Goal: Task Accomplishment & Management: Manage account settings

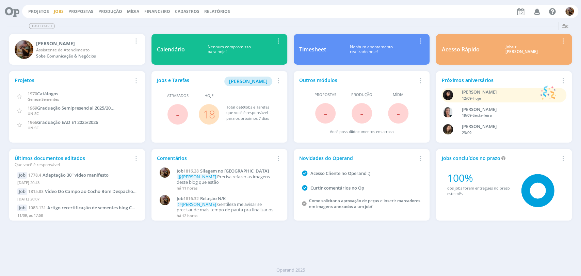
click at [59, 14] on link "Jobs" at bounding box center [59, 12] width 10 height 6
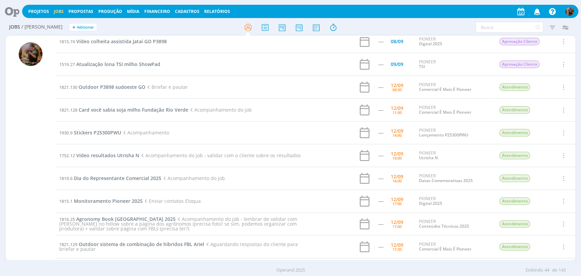
scroll to position [98, 0]
click at [125, 88] on span "Outdoor P3898 sudoeste GO" at bounding box center [112, 87] width 67 height 6
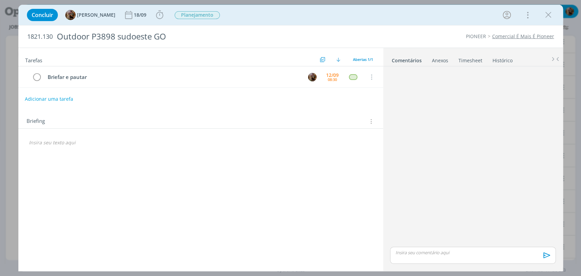
click at [70, 97] on button "Adicionar uma tarefa" at bounding box center [49, 99] width 48 height 12
click at [300, 97] on icon "dialog" at bounding box center [301, 99] width 9 height 9
type input "Redação"
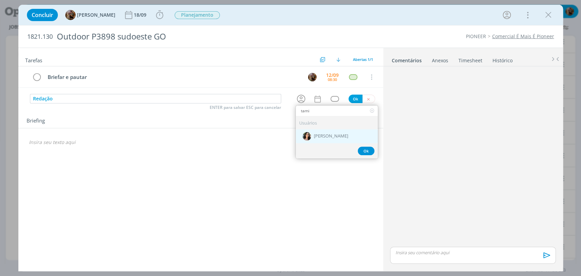
type input "tami"
click at [324, 134] on span "[PERSON_NAME]" at bounding box center [331, 136] width 34 height 5
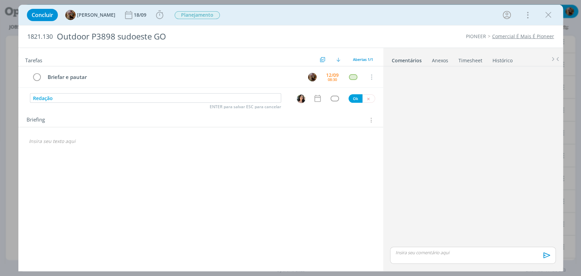
click at [320, 102] on icon "dialog" at bounding box center [317, 98] width 9 height 9
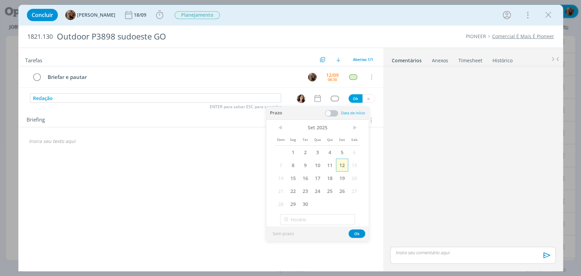
click at [343, 166] on span "12" at bounding box center [342, 165] width 12 height 13
click at [334, 112] on span at bounding box center [332, 113] width 14 height 7
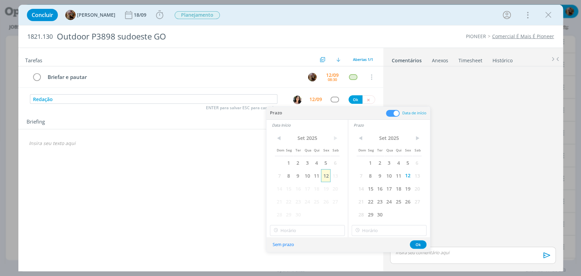
click at [327, 175] on span "12" at bounding box center [325, 175] width 9 height 13
click at [326, 227] on input "09:00" at bounding box center [307, 230] width 75 height 11
click at [310, 188] on div "10:00" at bounding box center [308, 185] width 76 height 12
type input "10:00"
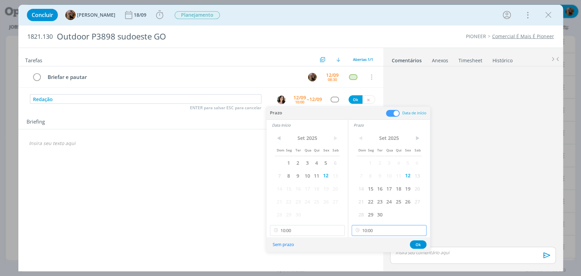
click at [366, 228] on input "10:00" at bounding box center [389, 230] width 75 height 11
click at [373, 195] on div "10:30" at bounding box center [390, 199] width 76 height 12
type input "10:30"
click at [413, 242] on button "Ok" at bounding box center [418, 244] width 17 height 9
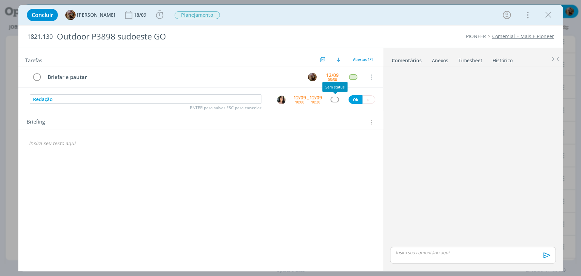
click at [336, 100] on div "dialog" at bounding box center [334, 100] width 9 height 6
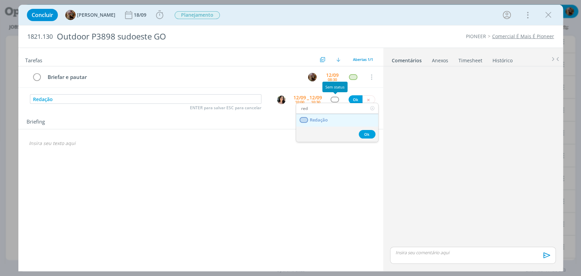
type input "red"
click at [334, 118] on link "Redação" at bounding box center [337, 120] width 82 height 13
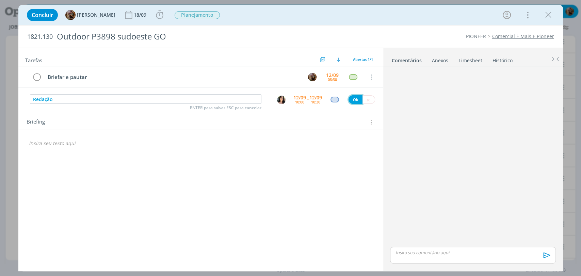
click at [355, 99] on button "Ok" at bounding box center [355, 99] width 14 height 9
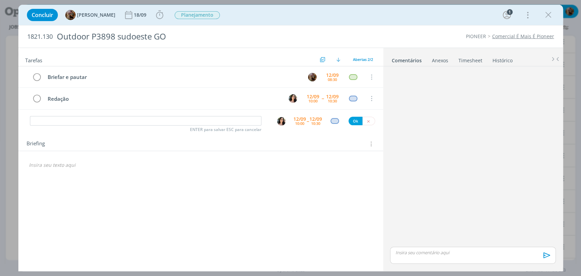
click at [368, 143] on icon "dialog" at bounding box center [370, 143] width 6 height 7
click at [331, 156] on div "Briefings Predefinidos" at bounding box center [330, 156] width 88 height 12
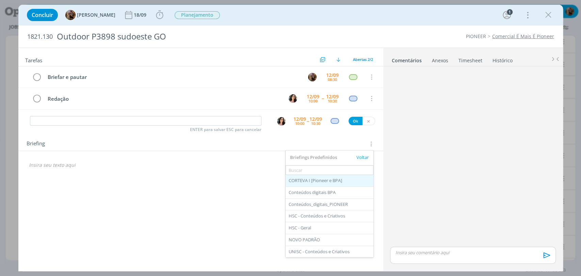
click at [338, 180] on div "CORTEVA I [Pioneer e BPA]" at bounding box center [330, 181] width 88 height 12
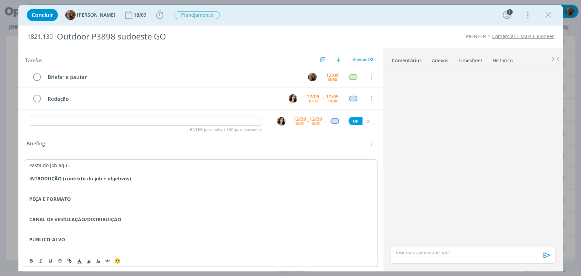
click at [163, 182] on p "dialog" at bounding box center [200, 185] width 343 height 7
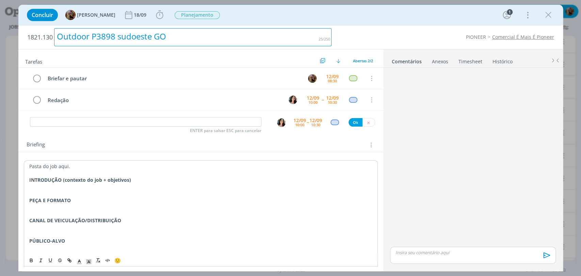
click at [115, 36] on div "Outdoor P3898 sudoeste GO" at bounding box center [193, 37] width 278 height 18
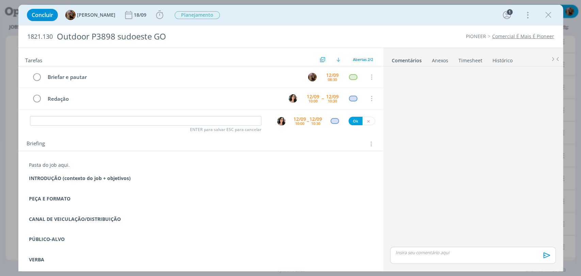
click at [128, 161] on div "Pasta do job aqui. INTRODUÇÃO (contexto do job + objetivos) PEÇA E FORMATO CANA…" at bounding box center [201, 242] width 354 height 167
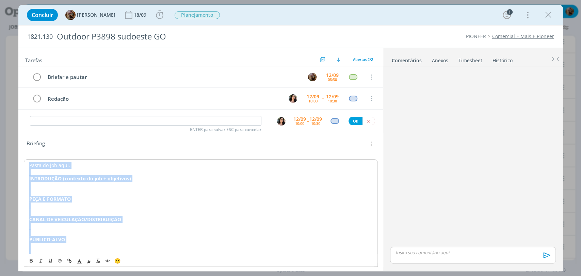
copy div "Pasta do job aqui. INTRODUÇÃO (contexto do job + objetivos) PEÇA E FORMATO CANA…"
click at [182, 206] on p "dialog" at bounding box center [201, 205] width 344 height 7
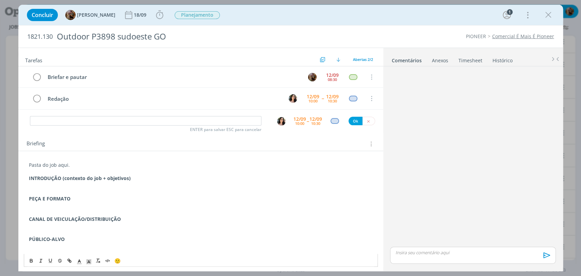
click at [98, 185] on p "dialog" at bounding box center [201, 185] width 344 height 7
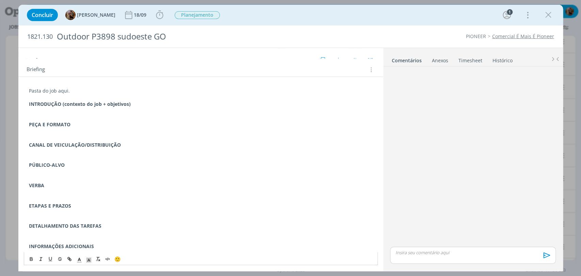
scroll to position [75, 0]
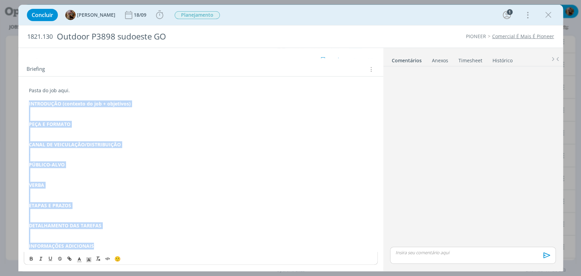
drag, startPoint x: 112, startPoint y: 245, endPoint x: 19, endPoint y: 104, distance: 168.6
click at [19, 104] on div "Pasta do job aqui. INTRODUÇÃO (contexto do job + objetivos) PEÇA E FORMATO CANA…" at bounding box center [200, 172] width 365 height 191
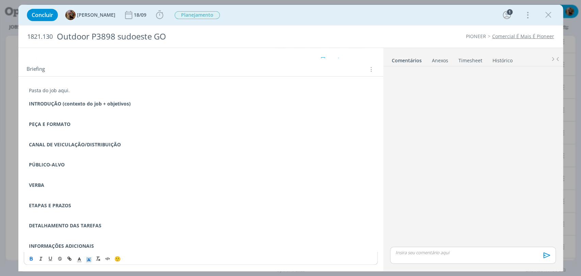
click at [89, 257] on icon "dialog" at bounding box center [89, 260] width 6 height 6
click at [114, 228] on span "dialog" at bounding box center [116, 228] width 5 height 5
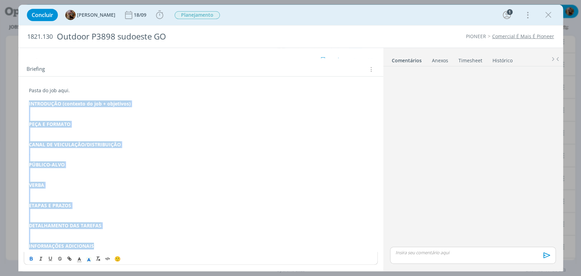
click at [116, 151] on p "dialog" at bounding box center [201, 151] width 344 height 7
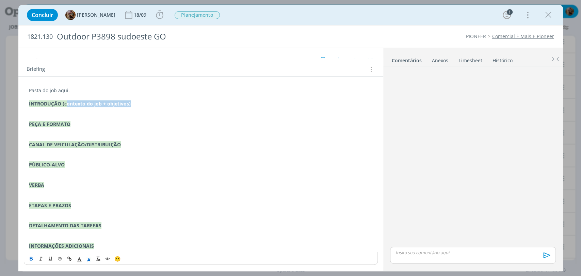
drag, startPoint x: 123, startPoint y: 101, endPoint x: 65, endPoint y: 102, distance: 57.9
click at [65, 102] on p "INTRODUÇÃO (contexto do job + objetivos)" at bounding box center [201, 103] width 344 height 7
click at [70, 164] on p "PÚBLICO-ALVO" at bounding box center [201, 164] width 344 height 7
click at [80, 202] on p "ETAPAS E PRAZOS" at bounding box center [201, 205] width 344 height 7
drag, startPoint x: 52, startPoint y: 205, endPoint x: 28, endPoint y: 187, distance: 30.7
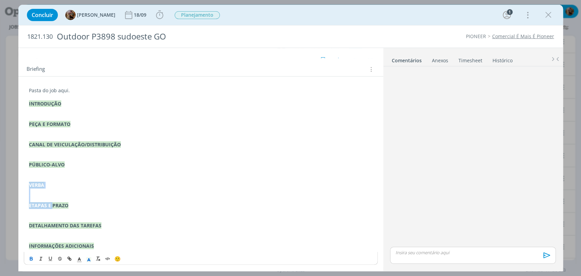
click at [28, 187] on div "Pasta do job aqui. INTRODUÇÃO PEÇA E FORMATO CANAL DE VEICULAÇÃO/DISTRIBUIÇÃO P…" at bounding box center [201, 168] width 354 height 167
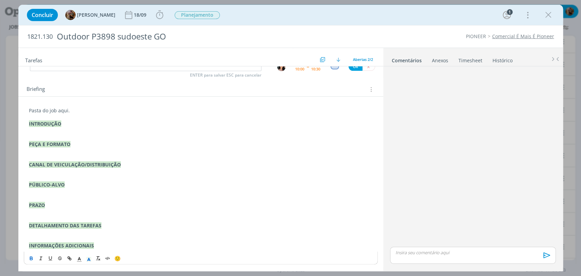
click at [67, 130] on p "dialog" at bounding box center [201, 130] width 344 height 7
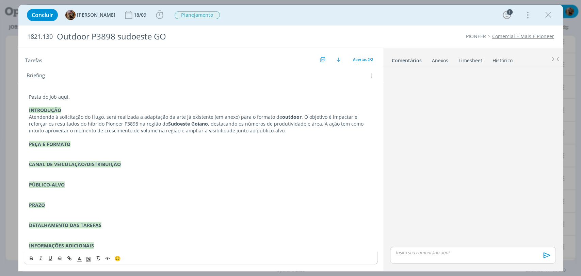
click at [88, 118] on p "Atendendo à solicitação do Hugo, será realizada a adaptação da arte já existent…" at bounding box center [201, 124] width 344 height 20
drag, startPoint x: 80, startPoint y: 118, endPoint x: 24, endPoint y: 114, distance: 56.6
click at [24, 114] on div "Pasta do job aqui. INTRODUÇÃO Atendendo à solicitação do DMM Hugo, será realiza…" at bounding box center [201, 171] width 354 height 160
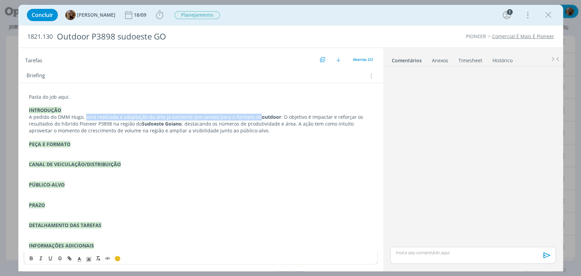
drag, startPoint x: 85, startPoint y: 118, endPoint x: 255, endPoint y: 118, distance: 169.8
click at [255, 118] on p "A pedido do DMM Hugo, será realizada a adaptação da arte já existente (em anexo…" at bounding box center [201, 124] width 344 height 20
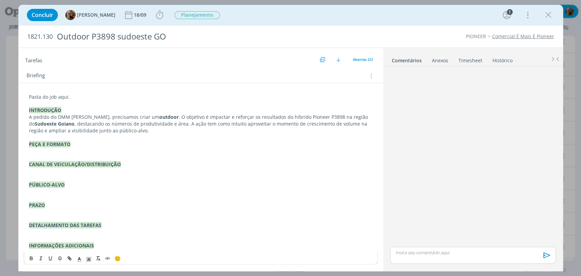
click at [159, 117] on strong "outdoor" at bounding box center [168, 117] width 19 height 6
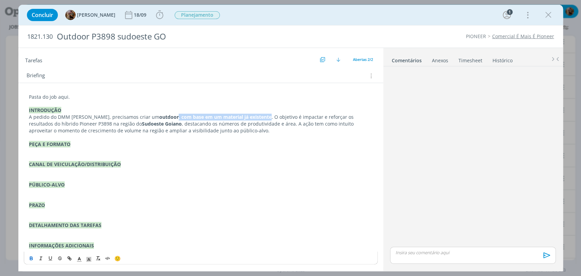
drag, startPoint x: 243, startPoint y: 117, endPoint x: 149, endPoint y: 114, distance: 94.0
click at [149, 114] on p "A pedido do DMM Hugo, precisamos criar um outdoor, com base em um material já e…" at bounding box center [201, 124] width 344 height 20
click at [29, 259] on icon "dialog" at bounding box center [31, 258] width 5 height 5
click at [239, 118] on p "A pedido do DMM Hugo, precisamos criar um outdoor , com base em um material já …" at bounding box center [201, 124] width 344 height 20
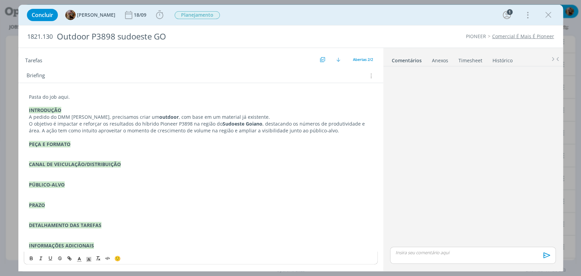
click at [69, 124] on p "O objetivo é impactar e reforçar os resultados do híbrido Pioneer P3898 na regi…" at bounding box center [201, 127] width 344 height 14
click at [140, 124] on p "O objetivo é reforçar os resultados do híbrido Pioneer P3898 na região do Sudoe…" at bounding box center [201, 127] width 344 height 14
click at [244, 125] on p "O objetivo é reforçar os resultados do híbrido P3898 na região do Sudoeste Goia…" at bounding box center [201, 127] width 344 height 14
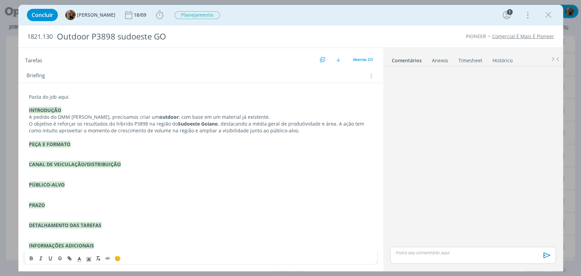
click at [331, 126] on p "O objetivo é reforçar os resultados do híbrido P3898 na região do Sudoeste Goia…" at bounding box center [201, 127] width 344 height 14
click at [39, 130] on p "A ação tem como intuito aproveitar o momento de crescimento de volume na região…" at bounding box center [201, 130] width 344 height 7
click at [79, 130] on p "A ação tem como intuito aproveitar o momento de crescimento de volume na região…" at bounding box center [201, 130] width 344 height 7
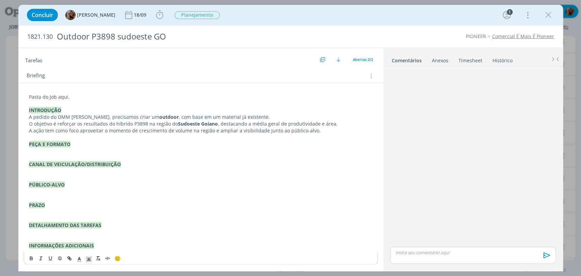
click at [316, 130] on p "A ação tem como foco aproveitar o momento de crescimento de volume na região e …" at bounding box center [201, 130] width 344 height 7
click at [460, 257] on div "dialog" at bounding box center [472, 255] width 165 height 17
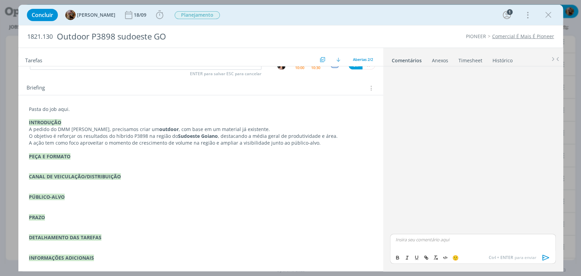
scroll to position [55, 0]
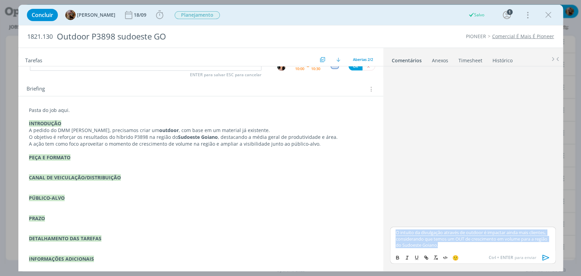
copy p "O intuito da divulgação através de outdoor é impactar ainda mais clientes, cons…"
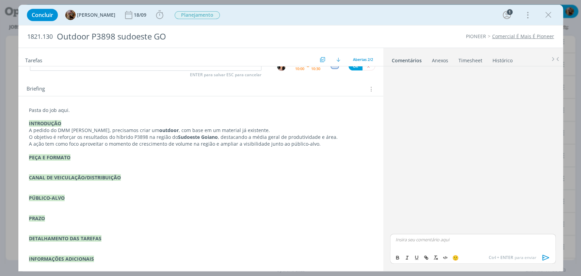
click at [330, 142] on p "A ação tem como foco aproveitar o momento de crescimento de volume na região e …" at bounding box center [201, 144] width 344 height 7
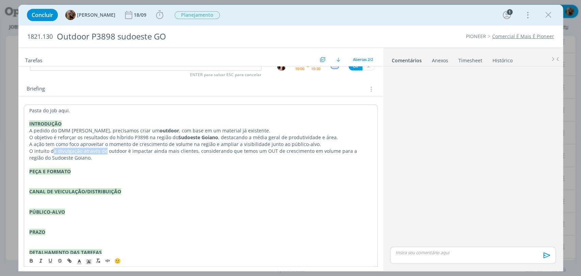
drag, startPoint x: 53, startPoint y: 150, endPoint x: 103, endPoint y: 150, distance: 50.4
click at [103, 150] on span "O intuito da divulgação através de outdoor é impactar ainda mais clientes, cons…" at bounding box center [193, 154] width 329 height 13
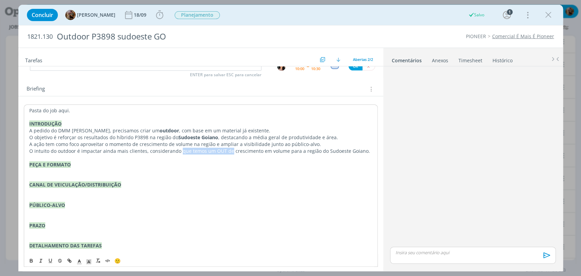
drag, startPoint x: 226, startPoint y: 152, endPoint x: 177, endPoint y: 150, distance: 49.0
click at [177, 150] on span "O intuito do outdoor é impactar ainda mais clientes, considerando que temos um …" at bounding box center [199, 151] width 341 height 6
drag, startPoint x: 217, startPoint y: 151, endPoint x: 211, endPoint y: 151, distance: 6.5
click at [211, 151] on span "O intuito do outdoor é impactar ainda mais clientes, considerando o crescimento…" at bounding box center [179, 151] width 301 height 6
drag, startPoint x: 246, startPoint y: 151, endPoint x: 235, endPoint y: 151, distance: 11.2
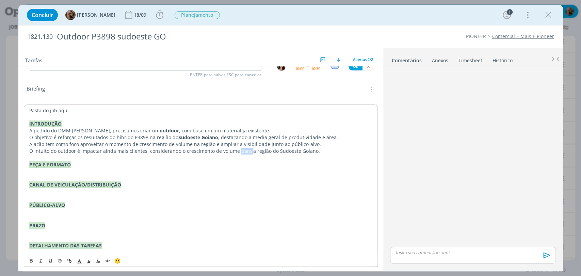
click at [235, 151] on span "O intuito do outdoor é impactar ainda mais clientes, considerando o crescimento…" at bounding box center [174, 151] width 291 height 6
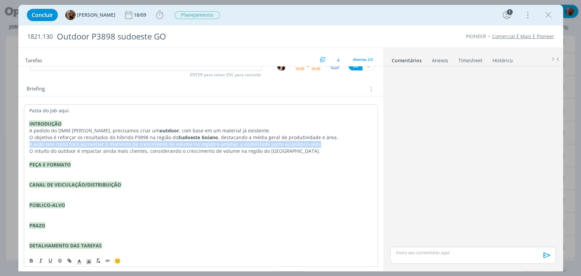
drag, startPoint x: 319, startPoint y: 142, endPoint x: 28, endPoint y: 144, distance: 291.3
click at [28, 144] on div "Pasta do job aqui. INTRODUÇÃO A pedido do DMM Hugo, precisamos criar um outdoor…" at bounding box center [201, 187] width 354 height 167
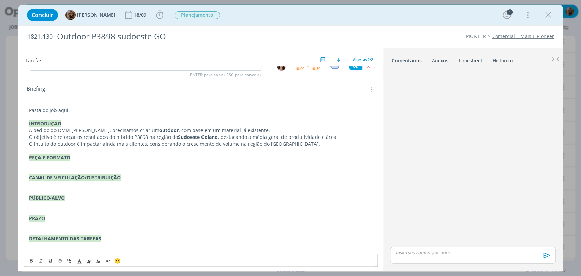
click at [79, 163] on p "dialog" at bounding box center [201, 164] width 344 height 7
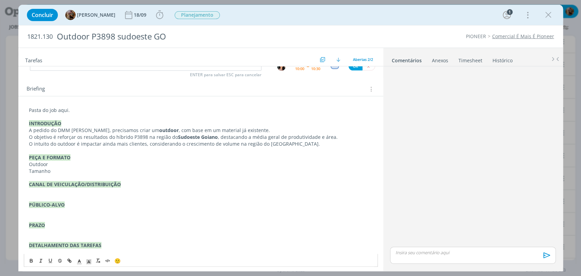
click at [406, 251] on p "dialog" at bounding box center [472, 252] width 155 height 6
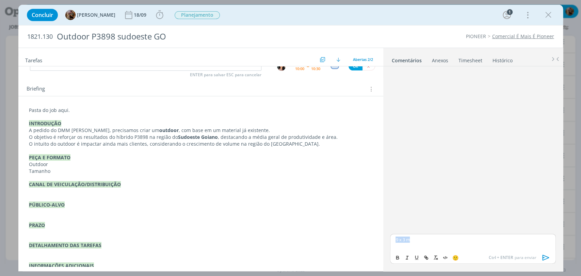
copy p "9 x 3 m"
click at [61, 169] on p "Tamanho" at bounding box center [201, 171] width 344 height 7
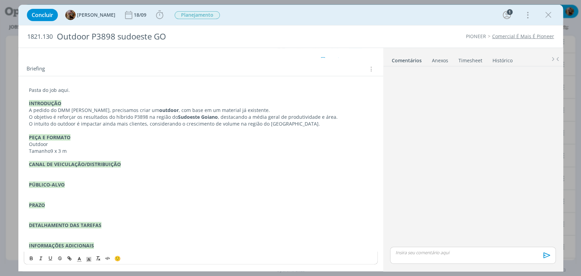
scroll to position [75, 0]
click at [76, 172] on p "dialog" at bounding box center [201, 171] width 344 height 7
drag, startPoint x: 52, startPoint y: 173, endPoint x: 27, endPoint y: 173, distance: 25.2
click at [27, 173] on div "Pasta do job aqui. INTRODUÇÃO A pedido do DMM Hugo, precisamos criar um outdoor…" at bounding box center [201, 168] width 354 height 167
drag, startPoint x: 51, startPoint y: 173, endPoint x: 43, endPoint y: 173, distance: 8.5
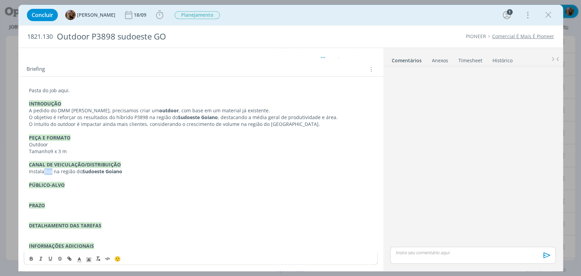
click at [43, 173] on p "Instalados na região do Sudoeste Goiano" at bounding box center [201, 171] width 344 height 7
click at [65, 191] on p "dialog" at bounding box center [201, 192] width 344 height 7
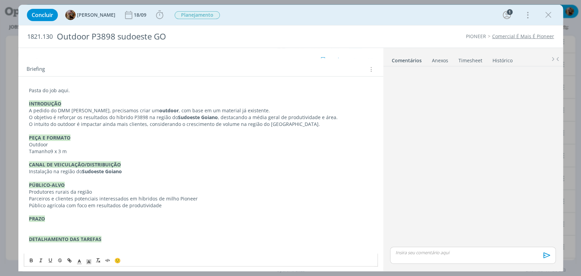
click at [54, 199] on p "Parceiros e clientes potenciais interessados em híbridos de milho Pioneer" at bounding box center [201, 198] width 344 height 7
click at [55, 199] on p "Parceiros e clientes potenciais interessados em híbridos de milho Pioneer" at bounding box center [201, 198] width 344 height 7
click at [118, 195] on p "Parceiros e potenciais clientes potenciais interessados em híbridos de milho Pi…" at bounding box center [201, 198] width 344 height 7
click at [112, 197] on p "Parceiros e potenciais clientes potenciais interessados em híbridos de milho Pi…" at bounding box center [201, 198] width 344 height 7
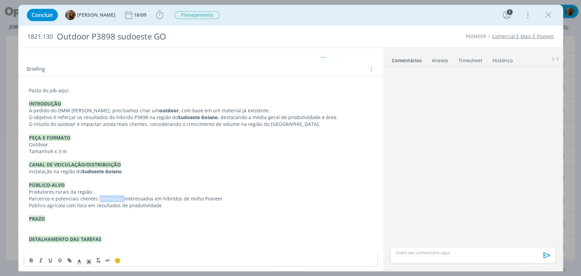
click at [112, 197] on p "Parceiros e potenciais clientes potenciais interessados em híbridos de milho Pi…" at bounding box center [201, 198] width 344 height 7
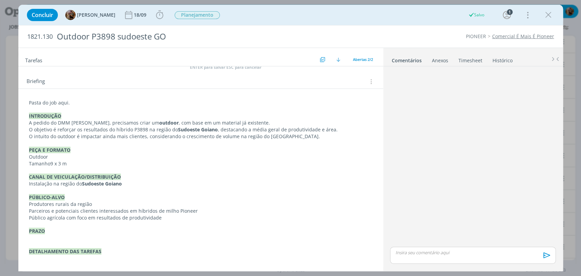
scroll to position [88, 0]
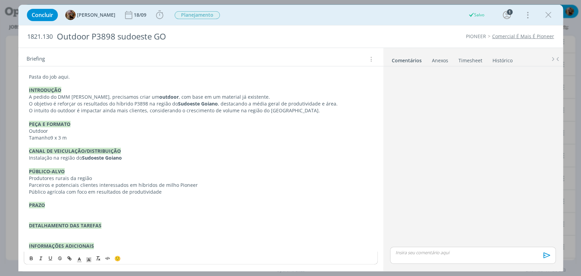
click at [59, 211] on p "dialog" at bounding box center [201, 212] width 344 height 7
click at [32, 205] on strong "/PRAZO" at bounding box center [38, 205] width 18 height 6
click at [39, 212] on p "dialog" at bounding box center [201, 212] width 344 height 7
click at [108, 241] on p "dialog" at bounding box center [201, 239] width 344 height 7
click at [113, 247] on p "INFORMAÇÕES ADICIONAIS" at bounding box center [201, 246] width 344 height 7
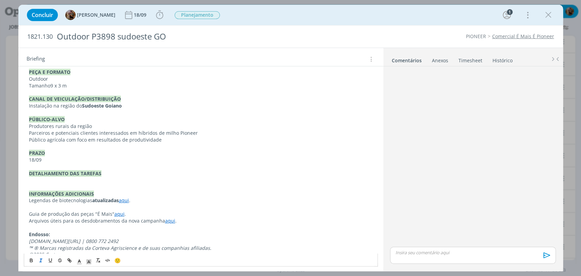
scroll to position [149, 0]
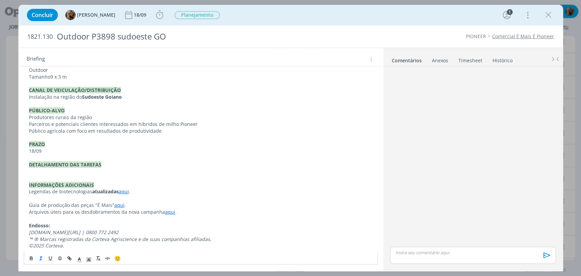
click at [81, 170] on p "dialog" at bounding box center [201, 171] width 344 height 7
click at [79, 171] on p "Adaptar a arte enviada no formato adequado para outdoor" at bounding box center [201, 171] width 344 height 7
click at [165, 171] on p "Adaptar a arte enviada pelo cliente, aqui, no formato adequado para outdoor" at bounding box center [201, 171] width 344 height 7
click at [185, 173] on p "Adaptar a arte enviada pelo cliente, aqui, no formato para outdoor" at bounding box center [201, 171] width 344 height 7
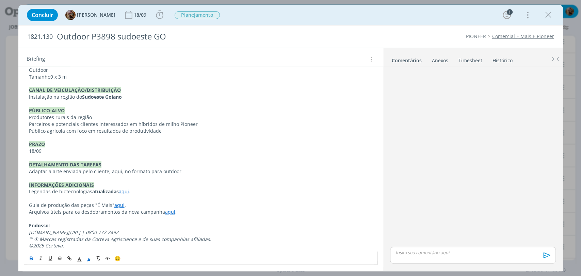
click at [407, 253] on p "dialog" at bounding box center [472, 252] width 155 height 6
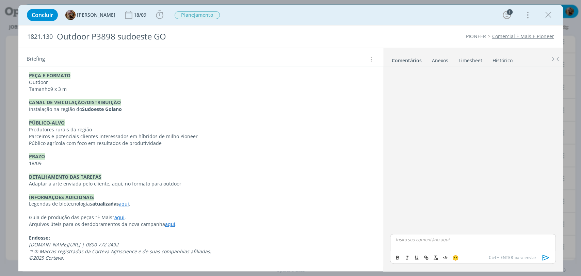
scroll to position [136, 0]
click at [192, 182] on p "Adaptar a arte enviada pelo cliente, aqui, no formato para outdoor" at bounding box center [201, 184] width 344 height 7
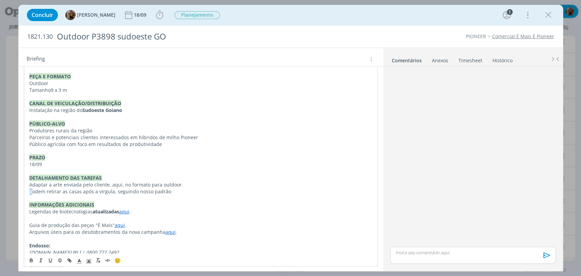
drag, startPoint x: 31, startPoint y: 193, endPoint x: 26, endPoint y: 192, distance: 5.2
click at [26, 192] on div "Pasta do job aqui. INTRODUÇÃO A pedido do DMM Hugo, precisamos criar um outdoor…" at bounding box center [201, 147] width 354 height 249
click at [45, 191] on span "Podem retirar as casas após a virgula, seguindo nosso padrão" at bounding box center [100, 191] width 142 height 6
click at [174, 193] on p "Podemos retirar as casas após a virgula, seguindo nosso padrão" at bounding box center [200, 191] width 343 height 7
click at [182, 191] on p "Podemos retirar as casas após a virgula, seguindo nosso padrão." at bounding box center [201, 191] width 344 height 7
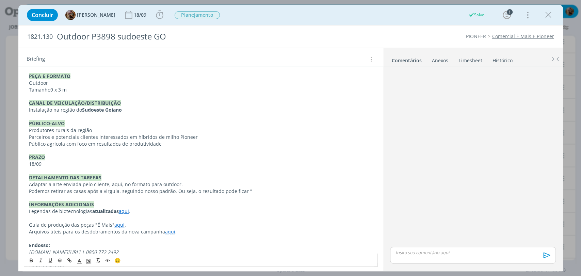
click at [258, 189] on p "Podemos retirar as casas após a virgula, seguindo nosso padrão. Ou seja, o resu…" at bounding box center [201, 191] width 344 height 7
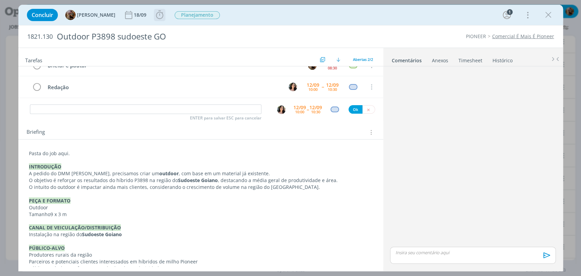
scroll to position [0, 0]
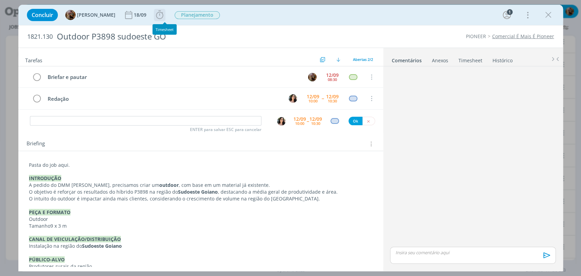
click at [165, 20] on icon "dialog" at bounding box center [160, 15] width 10 height 10
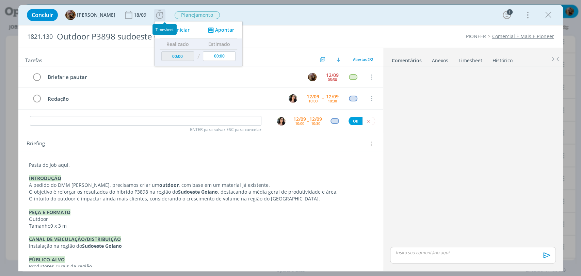
click at [185, 28] on span "Iniciar" at bounding box center [182, 30] width 14 height 5
click at [43, 33] on span "1821.130" at bounding box center [40, 36] width 26 height 7
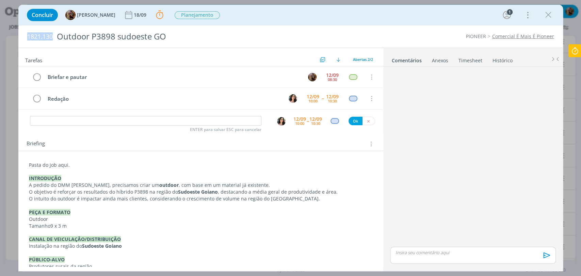
click at [43, 33] on span "1821.130" at bounding box center [40, 36] width 26 height 7
copy span "1821.130"
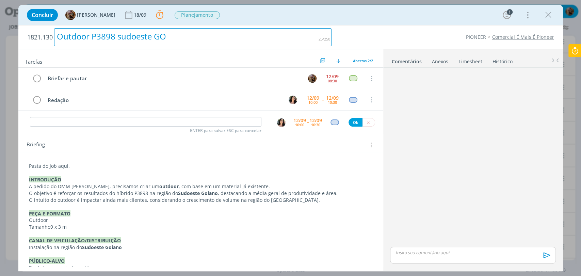
click at [126, 38] on div "Outdoor P3898 sudoeste GO" at bounding box center [193, 37] width 278 height 18
copy div "Outdoor P3898 sudoeste GO"
click at [94, 37] on div "Outdoor P3898 sudoeste GO" at bounding box center [193, 37] width 278 height 18
copy div "Outdoor média geral P3898 sudoeste GO"
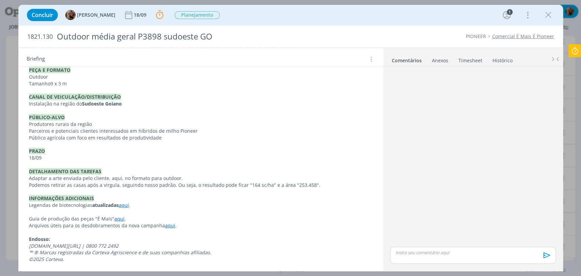
scroll to position [143, 0]
click at [319, 182] on p "Podemos retirar as casas após a virgula, seguindo nosso padrão. Ou seja, o resu…" at bounding box center [201, 184] width 344 height 7
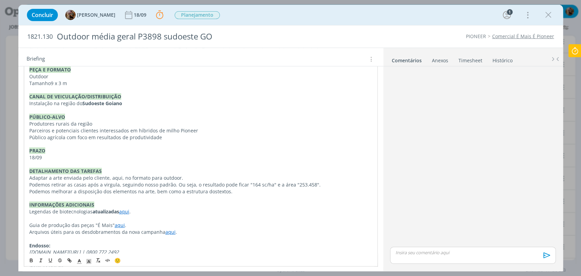
click at [212, 193] on p "Podemos melhorar a disposição dos elementos na arte, bem como a estrutura doste…" at bounding box center [200, 191] width 343 height 7
click at [114, 177] on p "Adaptar a arte enviada pelo cliente, aqui, no formato para outdoor." at bounding box center [201, 177] width 344 height 7
click at [113, 175] on p "Adaptar a arte enviada pelo cliente, AQUI, no formato para outdoor." at bounding box center [201, 177] width 344 height 7
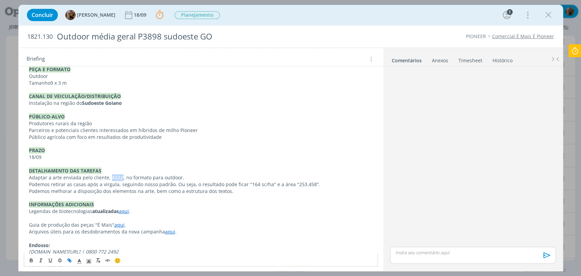
click at [69, 260] on line "dialog" at bounding box center [69, 260] width 1 height 1
paste input "https://sobeae.sharepoint.com/:f:/s/SOBEAE/EvlGSbyhGa9BvkkBLuO2quwBNjiktWWPEc4-…"
click at [204, 171] on p "DETALHAMENTO DAS TAREFAS" at bounding box center [201, 170] width 344 height 7
click at [116, 177] on link "AQUI" at bounding box center [117, 177] width 12 height 6
click at [165, 188] on link "dialog" at bounding box center [153, 190] width 23 height 6
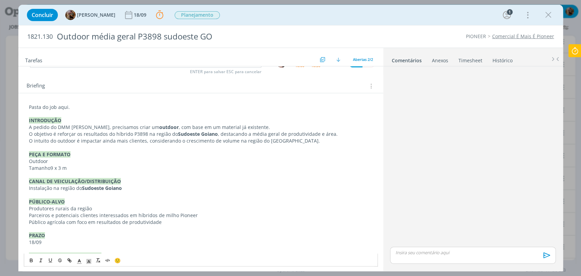
scroll to position [0, 0]
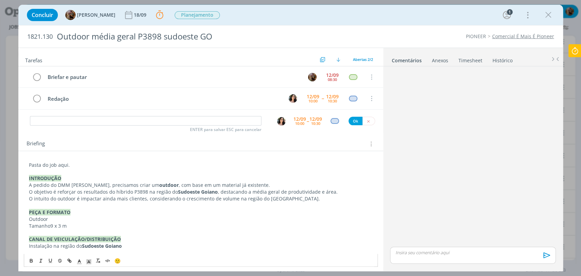
click at [60, 164] on p "Pasta do job aqui." at bounding box center [201, 165] width 344 height 7
click at [67, 259] on icon "dialog" at bounding box center [68, 260] width 2 height 2
paste input "https://sobeae.sharepoint.com/:f:/s/SOBEAE/EvlGSbyhGa9BvkkBLuO2quwBNjiktWWPEc4-…"
click at [210, 195] on span "O intuito do outdoor é impactar ainda mais clientes, considerando o crescimento…" at bounding box center [174, 198] width 291 height 6
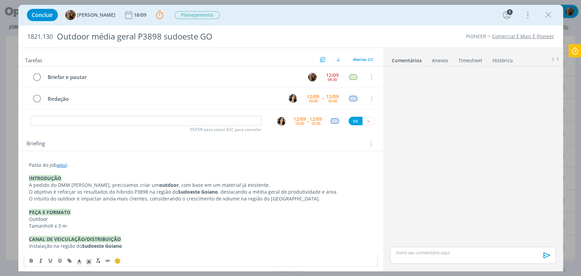
scroll to position [163, 0]
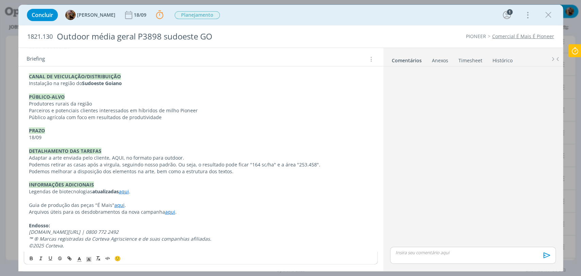
click at [110, 157] on p "Adaptar a arte enviada pelo cliente, AQUI, no formato para outdoor." at bounding box center [201, 158] width 344 height 7
click at [70, 258] on icon "dialog" at bounding box center [70, 259] width 2 height 2
paste input "https://sobeae.sharepoint.com/:f:/s/SOBEAE/EsQd_qrMi8NDhzHkp0fkff0BwGkuXp0fYLG3…"
type input "https://sobeae.sharepoint.com/:f:/s/SOBEAE/EsQd_qrMi8NDhzHkp0fkff0BwGkuXp0fYLG3…"
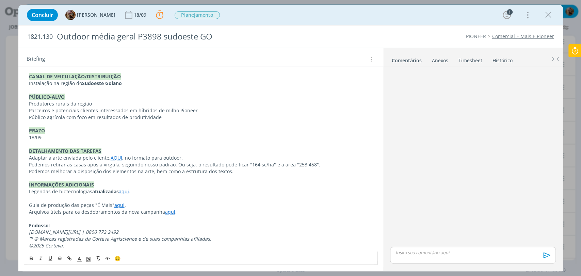
click at [152, 181] on p "INFORMAÇÕES ADICIONAIS" at bounding box center [201, 184] width 344 height 7
click at [306, 165] on span "Podemos retirar as casas após a virgula, seguindo nosso padrão. Ou seja, o resu…" at bounding box center [174, 164] width 291 height 6
click at [226, 171] on p "Podemos melhorar a disposição dos elementos na arte, bem como a estrutura dos t…" at bounding box center [201, 171] width 344 height 7
click at [226, 172] on p "Podemos melhorar a disposição dos elementos na arte, bem como a estrutura dos t…" at bounding box center [201, 171] width 344 height 7
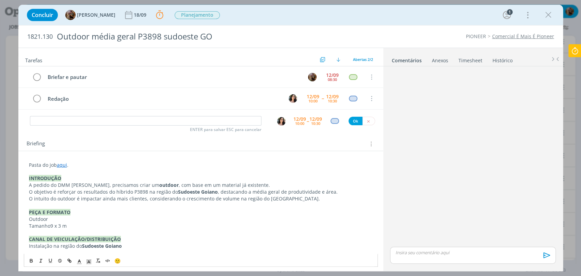
scroll to position [0, 0]
click at [161, 120] on input "dialog" at bounding box center [145, 121] width 231 height 10
type input "Criação + AF"
click at [277, 123] on img "dialog" at bounding box center [281, 121] width 9 height 9
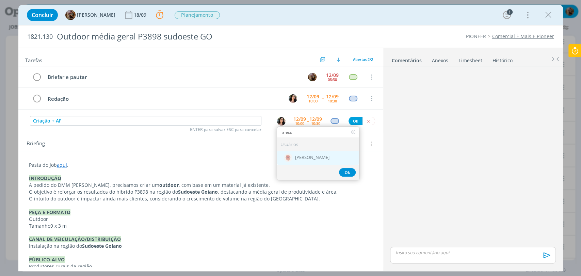
type input "aless"
click at [305, 160] on div "[PERSON_NAME]" at bounding box center [318, 158] width 82 height 14
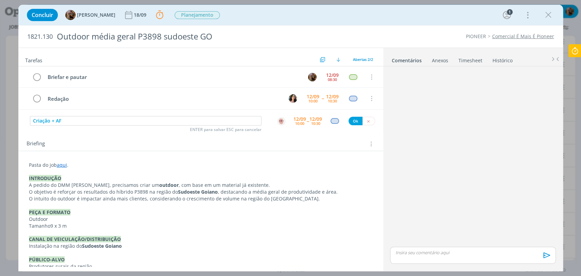
click at [295, 120] on div "12/09" at bounding box center [299, 119] width 13 height 5
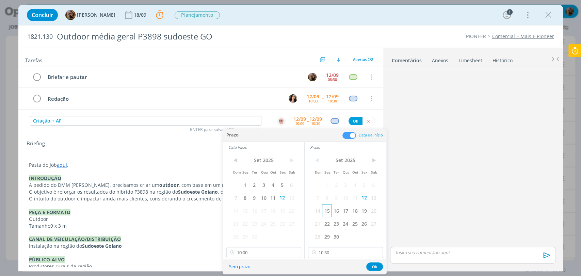
click at [327, 212] on span "15" at bounding box center [326, 210] width 9 height 13
click at [246, 211] on span "15" at bounding box center [244, 210] width 9 height 13
click at [266, 253] on input "10:00" at bounding box center [263, 252] width 75 height 11
click at [324, 255] on input "10:30" at bounding box center [345, 252] width 75 height 11
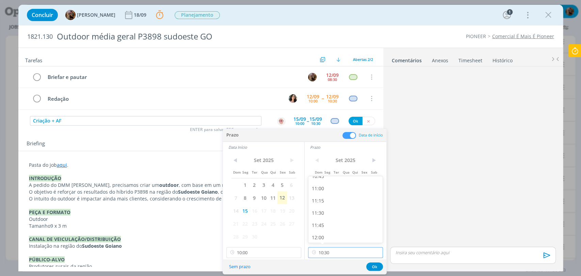
scroll to position [538, 0]
click at [325, 229] on div "12:00" at bounding box center [346, 232] width 76 height 12
type input "12:00"
click at [273, 249] on input "10:00" at bounding box center [263, 252] width 75 height 11
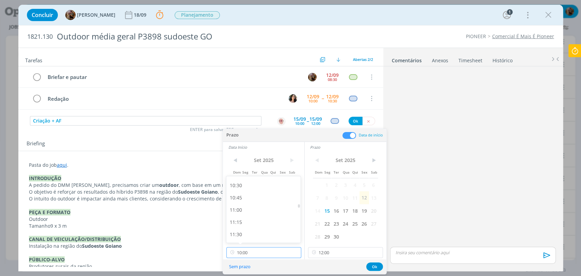
scroll to position [514, 0]
click at [242, 210] on div "11:00" at bounding box center [264, 207] width 76 height 12
type input "11:00"
click at [373, 269] on button "Ok" at bounding box center [374, 266] width 17 height 9
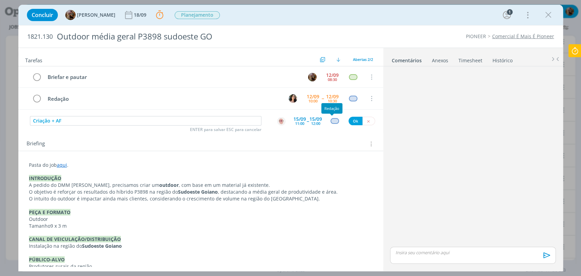
click at [332, 122] on div "dialog" at bounding box center [334, 121] width 9 height 6
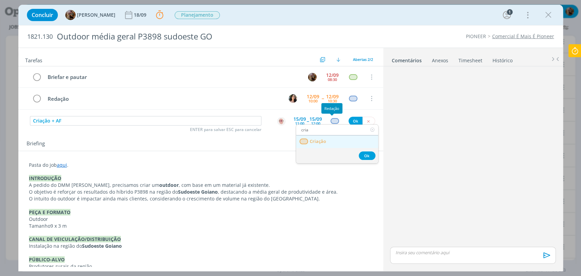
type input "cria"
click at [340, 137] on link "Criação" at bounding box center [337, 141] width 82 height 13
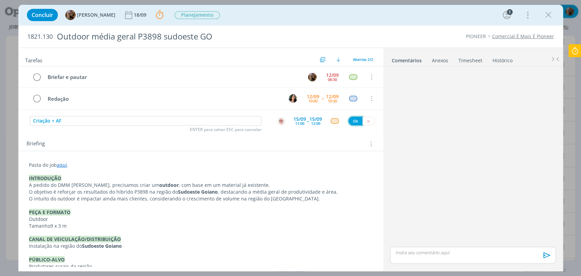
click at [351, 120] on button "Ok" at bounding box center [355, 121] width 14 height 9
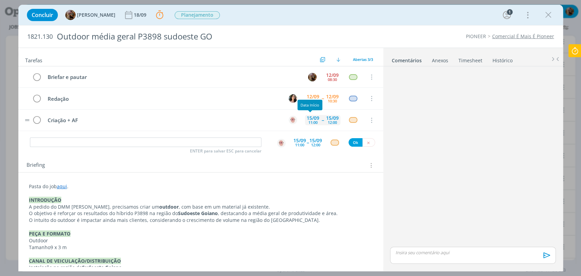
click at [315, 118] on div "15/09" at bounding box center [313, 118] width 13 height 5
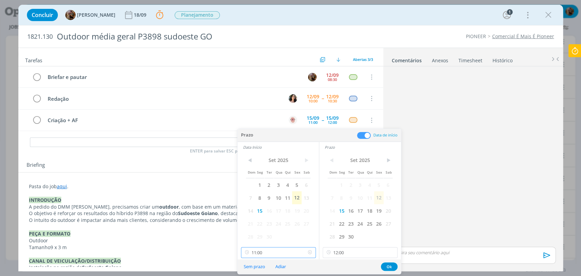
click at [277, 249] on input "11:00" at bounding box center [278, 252] width 75 height 11
click at [255, 209] on div "10:30" at bounding box center [279, 210] width 76 height 12
type input "10:30"
click at [342, 252] on input "12:00" at bounding box center [360, 252] width 75 height 11
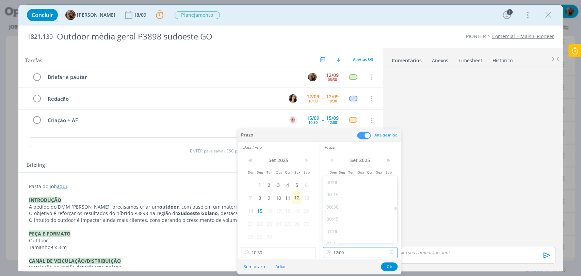
scroll to position [536, 0]
click at [335, 211] on div "11:30" at bounding box center [361, 210] width 76 height 12
type input "11:30"
click at [388, 266] on button "Ok" at bounding box center [389, 266] width 17 height 9
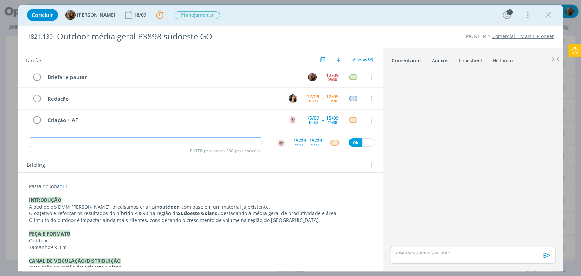
click at [139, 139] on input "dialog" at bounding box center [145, 142] width 231 height 10
click at [278, 143] on img "dialog" at bounding box center [281, 143] width 9 height 9
type input "Revisão + AF"
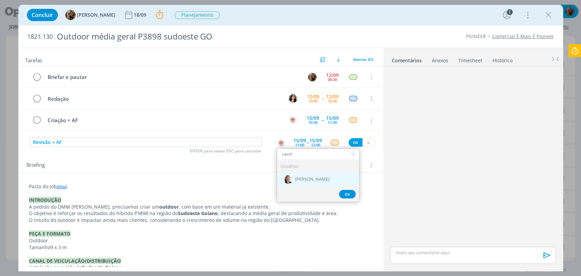
type input "carol"
click at [327, 183] on div "[PERSON_NAME]" at bounding box center [318, 179] width 82 height 14
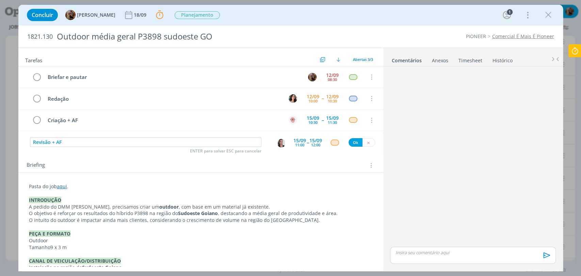
click at [296, 143] on div "11:00" at bounding box center [299, 145] width 9 height 4
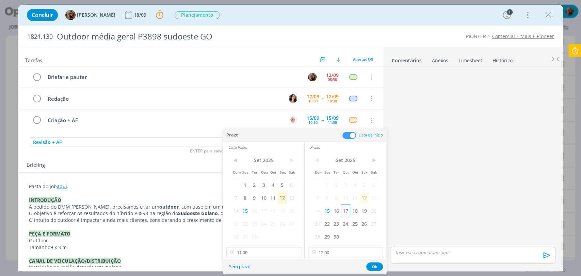
click at [345, 214] on span "17" at bounding box center [345, 210] width 9 height 13
click at [265, 214] on span "17" at bounding box center [263, 210] width 9 height 13
click at [267, 252] on input "11:00" at bounding box center [263, 252] width 75 height 11
click at [243, 212] on div "09:00" at bounding box center [264, 212] width 76 height 12
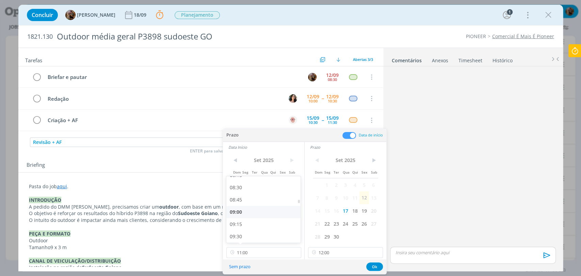
type input "09:00"
click at [326, 257] on input "12:00" at bounding box center [345, 252] width 75 height 11
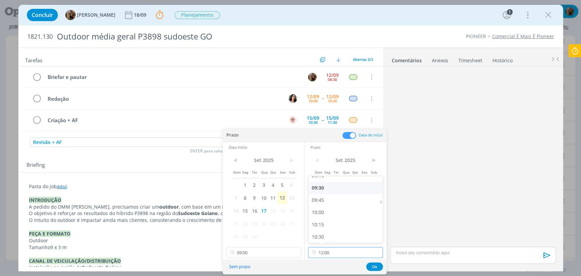
scroll to position [460, 0]
click at [320, 212] on div "10:00" at bounding box center [346, 212] width 76 height 12
type input "10:00"
click at [375, 267] on button "Ok" at bounding box center [374, 266] width 17 height 9
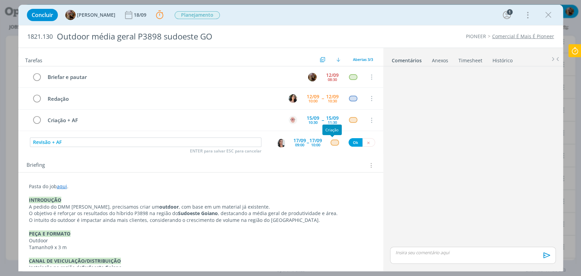
click at [332, 143] on div "dialog" at bounding box center [334, 143] width 9 height 6
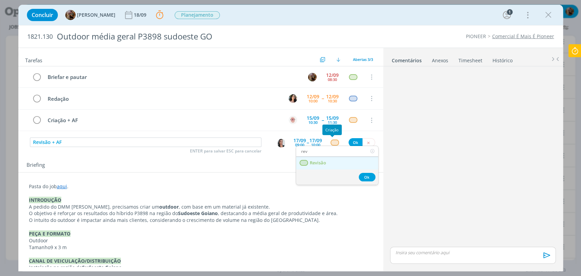
type input "rev"
click at [327, 164] on link "Revisão" at bounding box center [337, 163] width 82 height 13
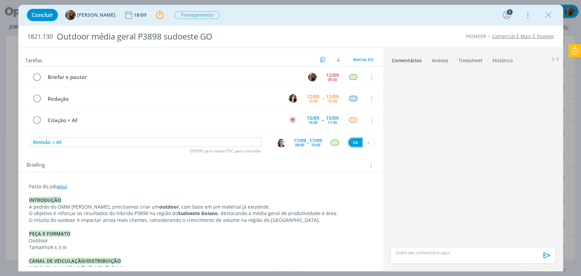
click at [351, 142] on button "Ok" at bounding box center [355, 142] width 14 height 9
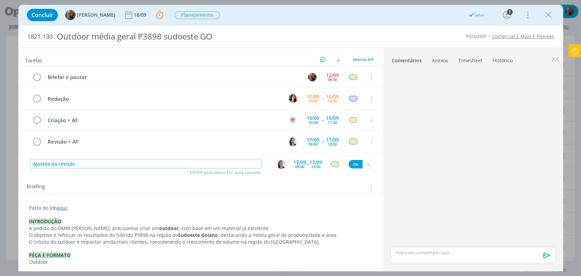
click at [279, 165] on img "dialog" at bounding box center [281, 164] width 9 height 9
type input "Ajustes da revisão"
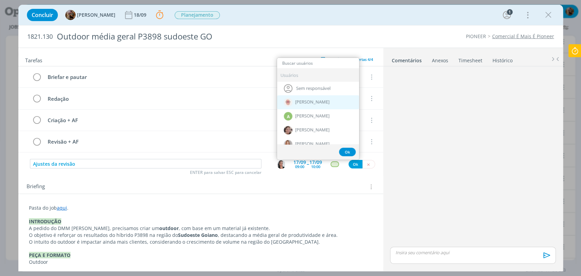
click at [303, 102] on span "[PERSON_NAME]" at bounding box center [312, 101] width 34 height 5
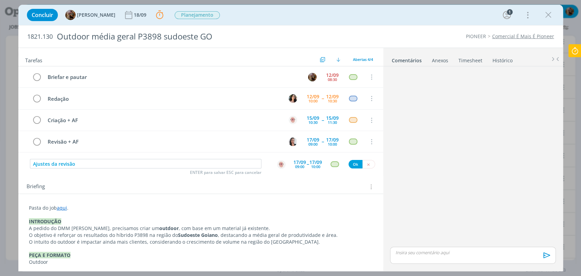
click at [300, 160] on div "17/09" at bounding box center [299, 162] width 13 height 5
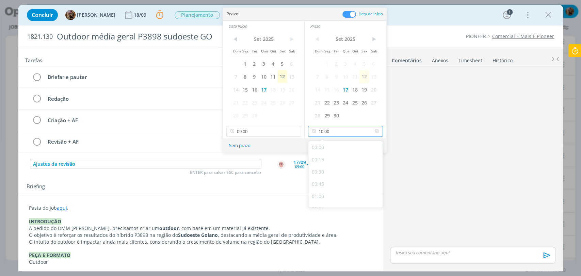
click at [335, 131] on input "10:00" at bounding box center [345, 131] width 75 height 11
click at [320, 181] on div "13:30" at bounding box center [346, 182] width 76 height 12
type input "13:30"
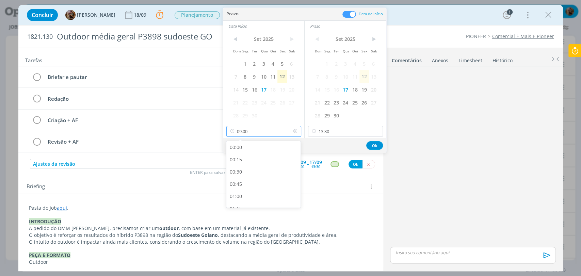
click at [266, 136] on input "09:00" at bounding box center [263, 131] width 75 height 11
click at [240, 168] on div "13:00" at bounding box center [264, 168] width 76 height 12
type input "13:00"
click at [370, 142] on button "Ok" at bounding box center [374, 145] width 17 height 9
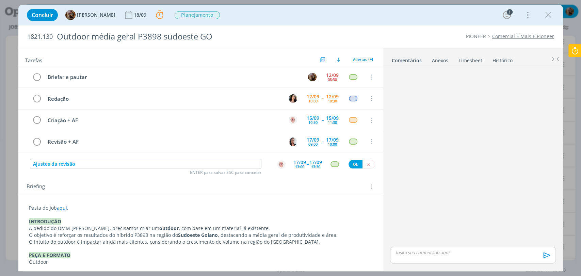
click at [330, 164] on div "dialog" at bounding box center [334, 164] width 9 height 6
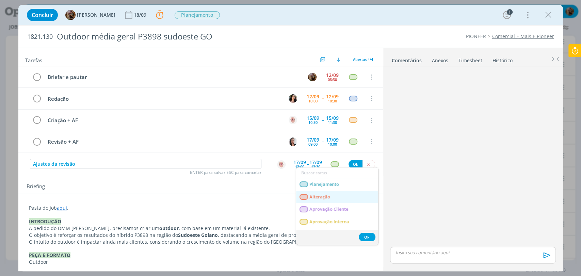
click at [322, 197] on span "Alteração" at bounding box center [319, 196] width 21 height 5
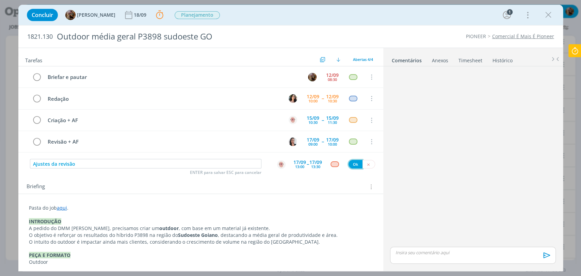
click at [351, 164] on button "Ok" at bounding box center [355, 164] width 14 height 9
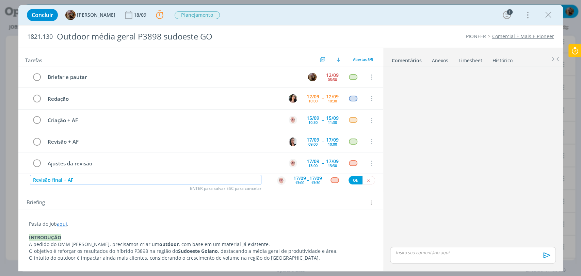
click at [279, 181] on img "dialog" at bounding box center [281, 180] width 9 height 9
type input "Revisão final + AF"
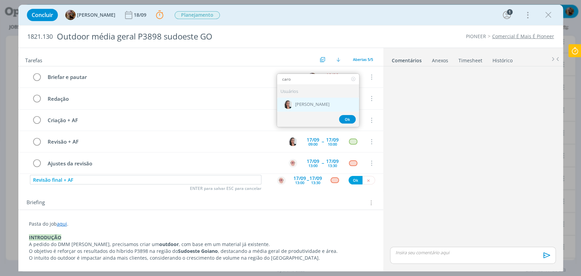
click at [303, 104] on span "[PERSON_NAME]" at bounding box center [312, 104] width 34 height 5
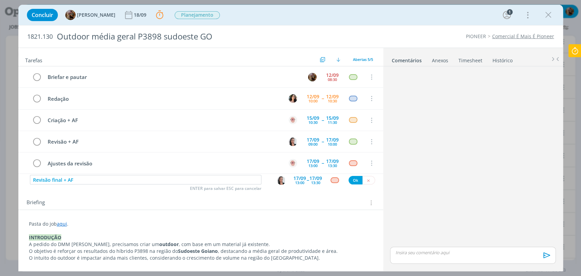
click at [279, 178] on img "dialog" at bounding box center [281, 180] width 9 height 9
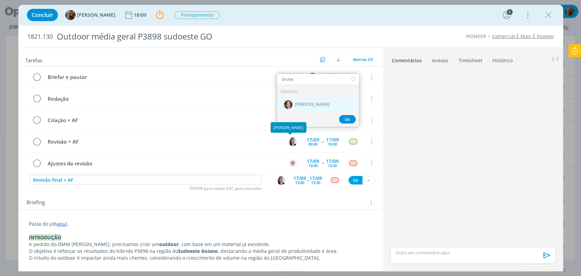
type input "bruna"
click at [313, 104] on span "[PERSON_NAME]" at bounding box center [312, 104] width 34 height 5
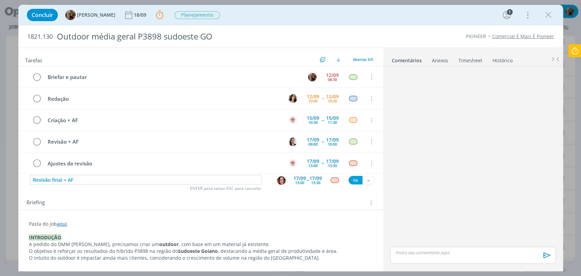
click at [295, 182] on div "13:00" at bounding box center [299, 183] width 9 height 4
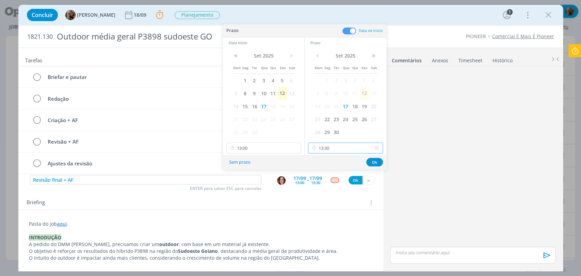
click at [334, 150] on input "13:30" at bounding box center [345, 148] width 75 height 11
click at [323, 185] on div "17:30" at bounding box center [346, 185] width 76 height 12
type input "17:30"
drag, startPoint x: 270, startPoint y: 144, endPoint x: 258, endPoint y: 183, distance: 41.0
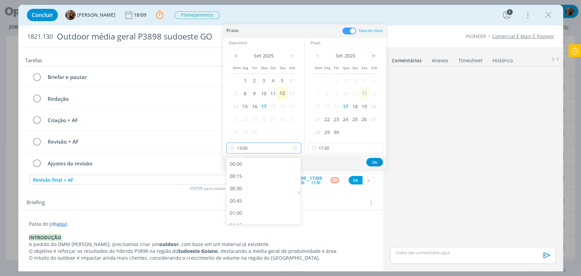
click at [270, 144] on input "13:00" at bounding box center [263, 148] width 75 height 11
click at [240, 186] on div "17:00" at bounding box center [264, 185] width 76 height 12
type input "17:00"
click at [376, 158] on button "Ok" at bounding box center [374, 162] width 17 height 9
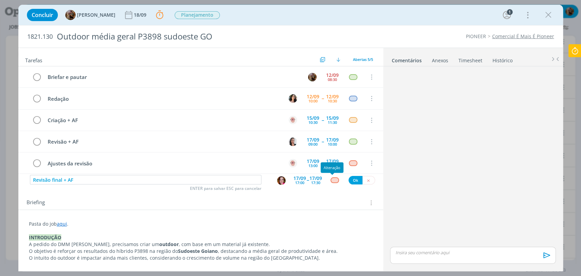
click at [334, 179] on div "dialog" at bounding box center [334, 180] width 9 height 6
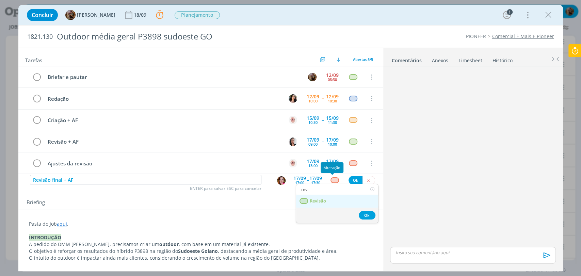
type input "rev"
click at [320, 202] on span "Revisão" at bounding box center [317, 200] width 16 height 5
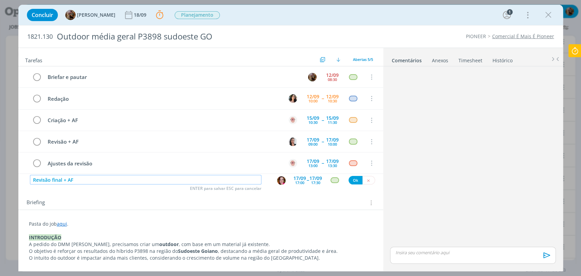
click at [64, 182] on input "Revisão final + AF" at bounding box center [145, 180] width 231 height 10
type input "Revisão final (ajustes) + AF"
click at [352, 178] on button "Ok" at bounding box center [355, 180] width 14 height 9
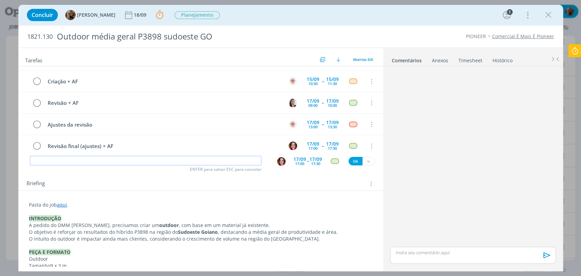
scroll to position [0, 0]
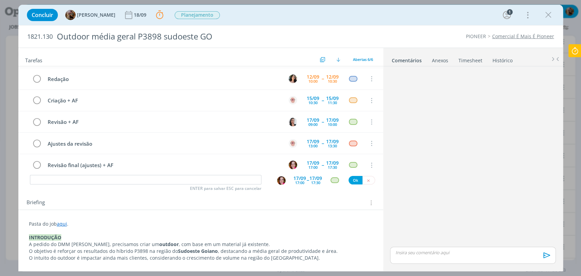
click at [443, 253] on p "dialog" at bounding box center [472, 252] width 155 height 6
click at [545, 257] on icon "dialog" at bounding box center [546, 258] width 10 height 10
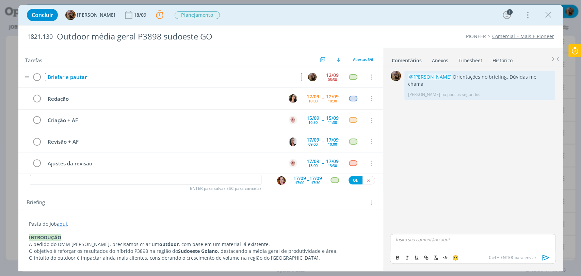
click at [167, 78] on div "Briefar e pautar" at bounding box center [173, 77] width 257 height 9
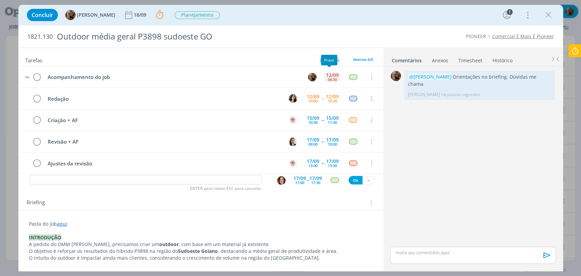
click at [328, 78] on div "08:30" at bounding box center [332, 80] width 9 height 4
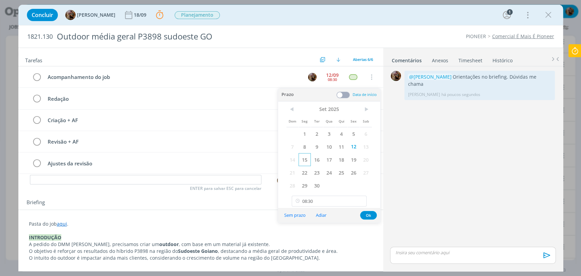
click at [308, 162] on span "15" at bounding box center [304, 159] width 12 height 13
click at [321, 197] on input "08:30" at bounding box center [329, 201] width 75 height 11
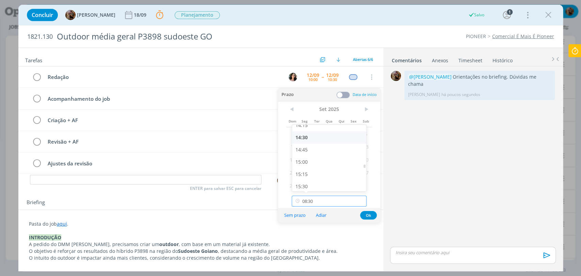
scroll to position [705, 0]
click at [312, 165] on div "15:00" at bounding box center [330, 161] width 76 height 12
type input "15:00"
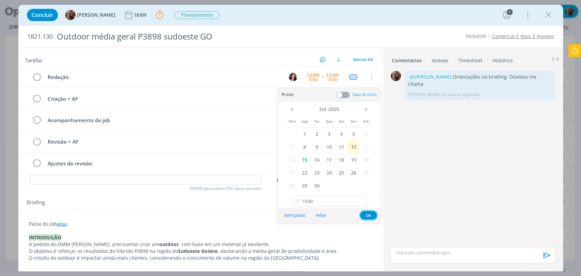
click at [368, 215] on button "Ok" at bounding box center [368, 215] width 17 height 9
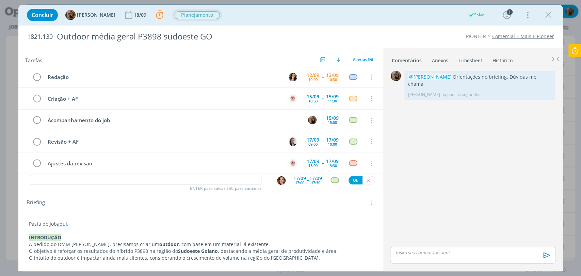
click at [194, 16] on span "Planejamento" at bounding box center [197, 15] width 45 height 8
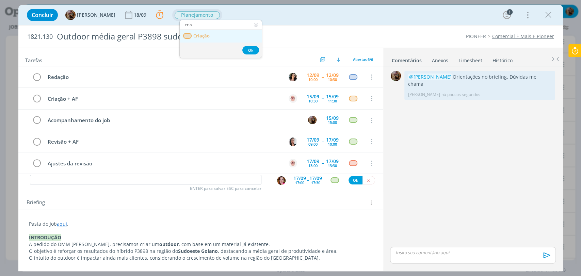
type input "cria"
click at [200, 33] on span "Criação" at bounding box center [201, 35] width 16 height 5
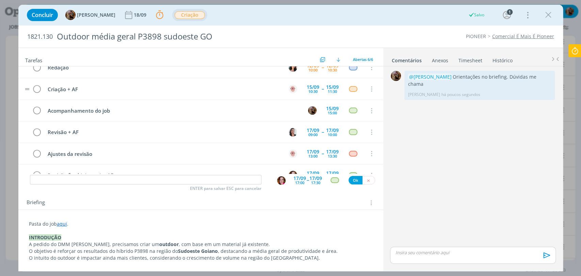
scroll to position [0, 0]
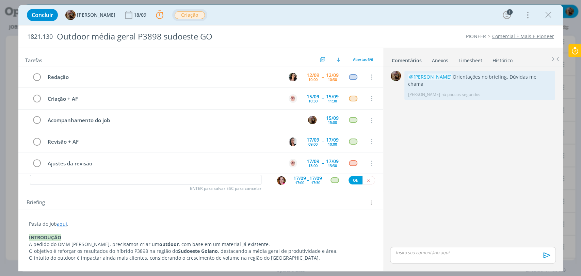
click at [572, 50] on icon at bounding box center [575, 50] width 12 height 13
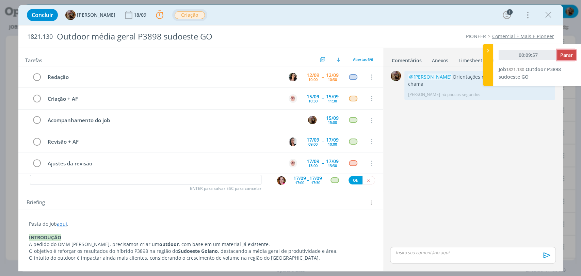
click at [559, 56] on button "Parar" at bounding box center [566, 55] width 19 height 11
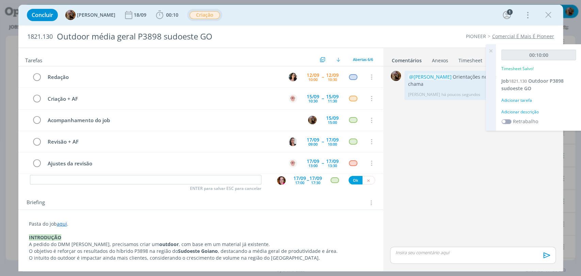
click at [533, 110] on div "Adicionar descrição" at bounding box center [538, 112] width 75 height 6
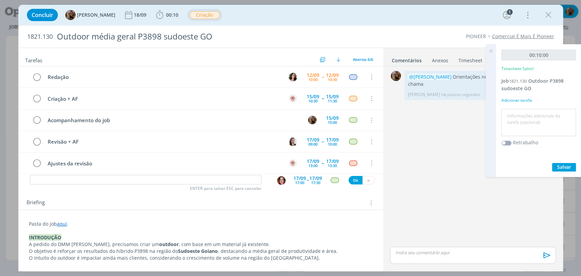
click at [533, 114] on textarea at bounding box center [538, 123] width 71 height 24
type textarea "briefing"
click at [561, 165] on span "Salvar" at bounding box center [564, 167] width 14 height 6
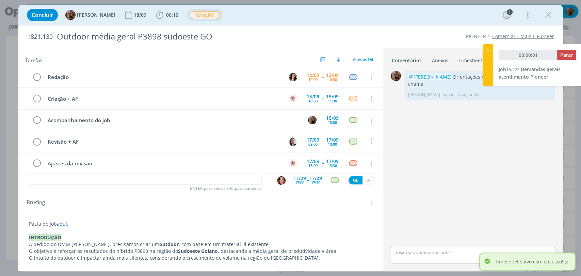
type input "00:00:02"
click at [487, 50] on icon at bounding box center [488, 50] width 7 height 7
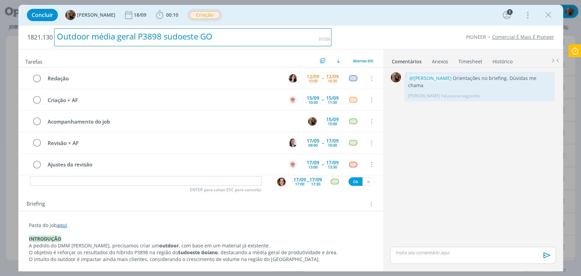
click at [188, 31] on div "Outdoor média geral P3898 sudoeste GO" at bounding box center [193, 37] width 278 height 18
copy div "Outdoor média geral P3898 sudoeste GO"
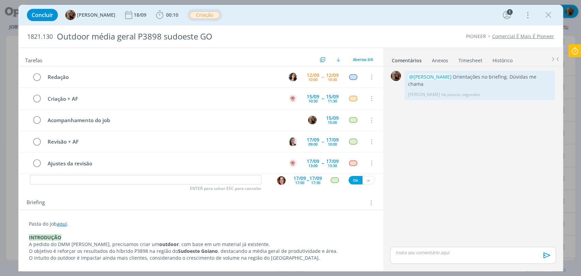
click at [300, 14] on div "Concluir Amanda Rodrigues 18/09 00:10 Iniciar Apontar Data * 12/09/2025 Horas *…" at bounding box center [290, 15] width 534 height 16
click at [545, 17] on icon "dialog" at bounding box center [548, 15] width 10 height 10
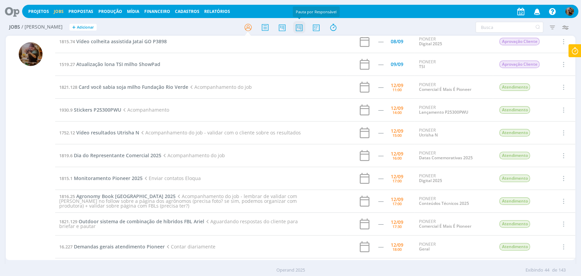
click at [299, 27] on icon at bounding box center [299, 27] width 12 height 13
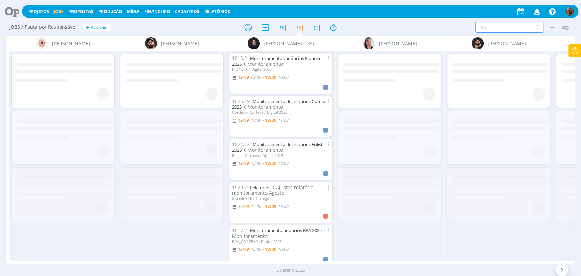
click at [490, 29] on input "text" at bounding box center [509, 27] width 68 height 11
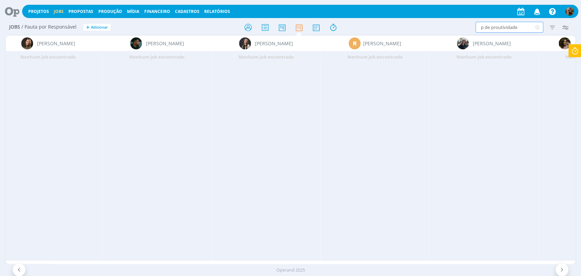
scroll to position [0, 560]
drag, startPoint x: 519, startPoint y: 28, endPoint x: 497, endPoint y: 28, distance: 21.8
click at [497, 28] on input "p de proutividade" at bounding box center [509, 27] width 68 height 11
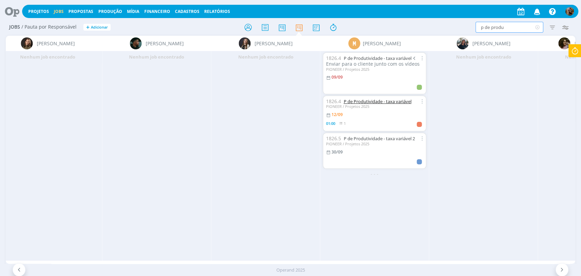
type input "p de produ"
click at [357, 102] on link "P de Produtividade - taxa variável" at bounding box center [377, 101] width 68 height 6
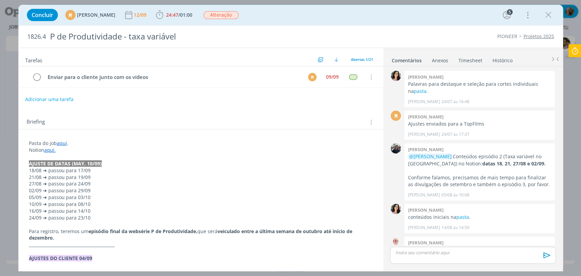
scroll to position [419, 0]
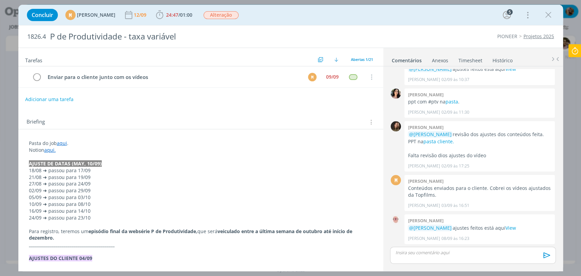
click at [528, 37] on link "Projetos 2025" at bounding box center [538, 36] width 31 height 6
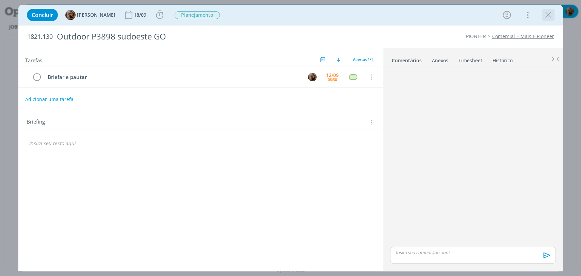
click at [551, 14] on icon "dialog" at bounding box center [548, 15] width 10 height 10
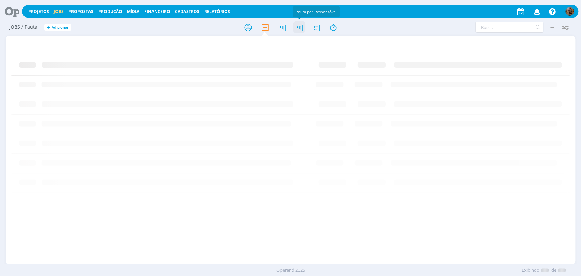
click at [298, 27] on icon at bounding box center [299, 27] width 12 height 13
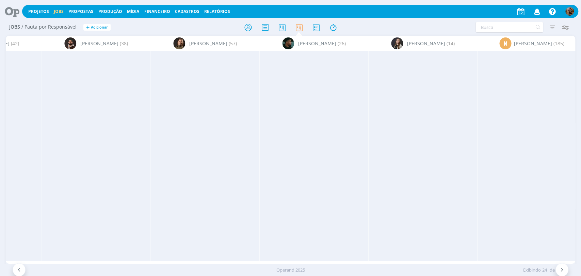
scroll to position [0, 1192]
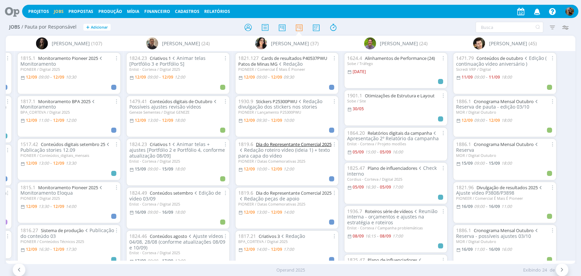
click at [311, 142] on link "Dia do Representante Comercial 2025" at bounding box center [294, 144] width 76 height 6
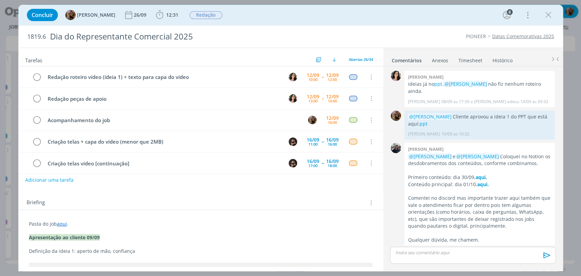
scroll to position [65, 0]
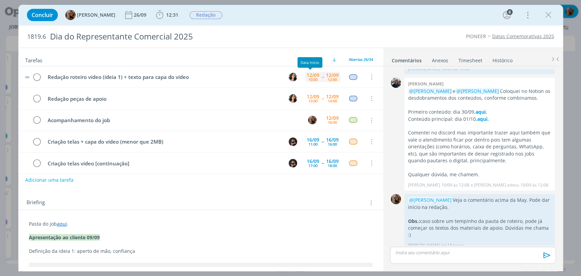
click at [308, 74] on div "12/09" at bounding box center [313, 75] width 13 height 5
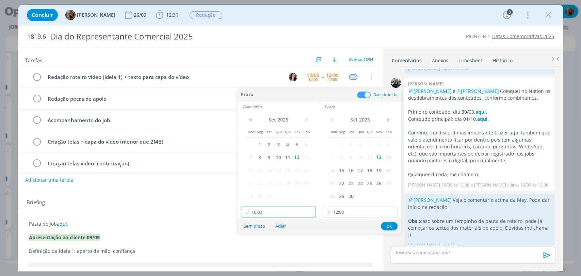
click at [298, 207] on input "10:00" at bounding box center [278, 212] width 75 height 11
click at [282, 178] on div "10:30" at bounding box center [279, 180] width 76 height 12
type input "10:30"
click at [389, 226] on button "Ok" at bounding box center [389, 226] width 17 height 9
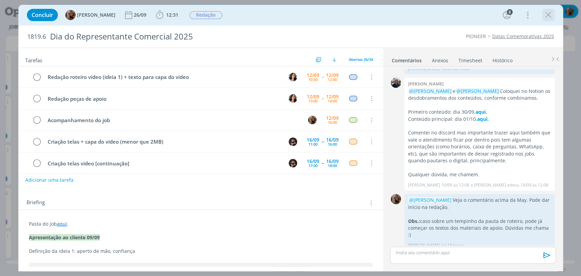
click at [548, 13] on icon "dialog" at bounding box center [548, 15] width 10 height 10
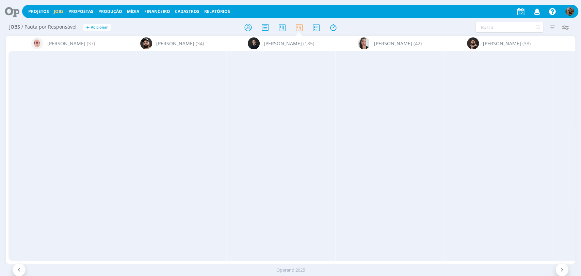
scroll to position [0, 1192]
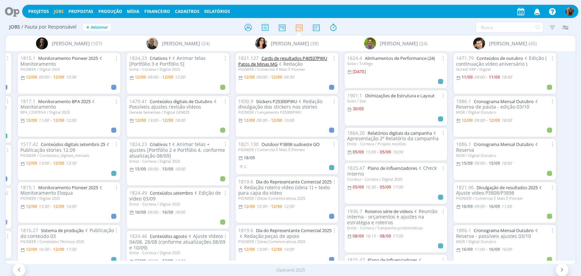
click at [267, 60] on link "Cards de resultados P40537PWU Patos de Minas MG" at bounding box center [282, 61] width 89 height 12
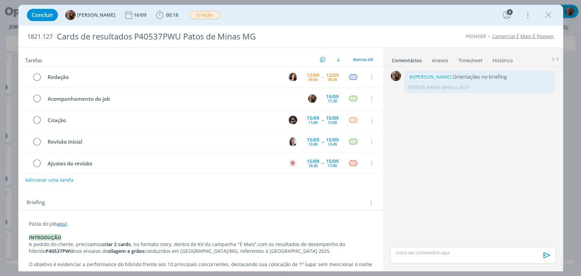
click at [64, 224] on link "aqui" at bounding box center [62, 224] width 10 height 6
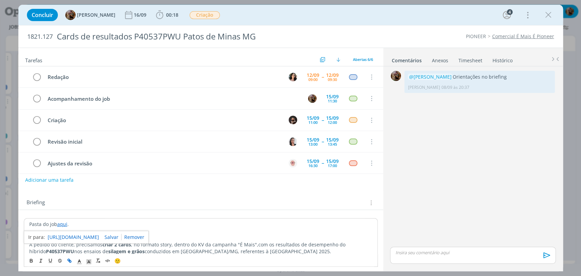
click at [74, 235] on link "https://sobeae.sharepoint.com/:f:/s/SOBEAE/Ek5N4T47nBhNr3c7YUrjJo8BDhg2HuELzNvQ…" at bounding box center [73, 237] width 51 height 9
click at [548, 17] on icon "dialog" at bounding box center [548, 15] width 10 height 10
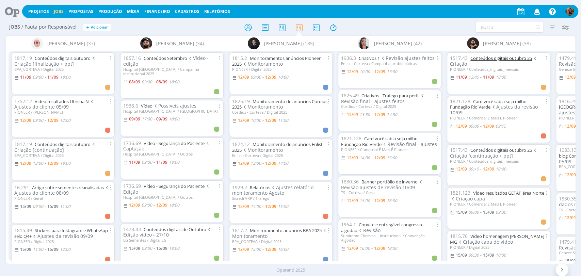
click at [498, 60] on link "Conteúdos digitais outubro 25" at bounding box center [501, 58] width 62 height 6
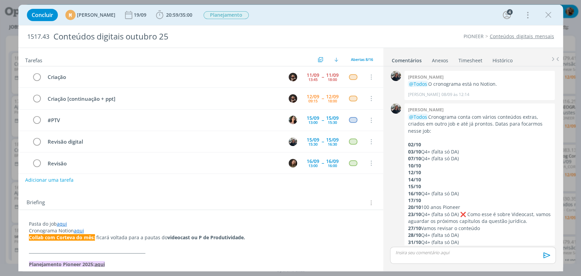
scroll to position [61, 0]
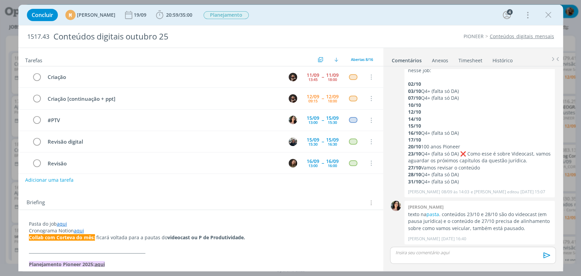
click at [468, 61] on link "Timesheet" at bounding box center [470, 59] width 25 height 10
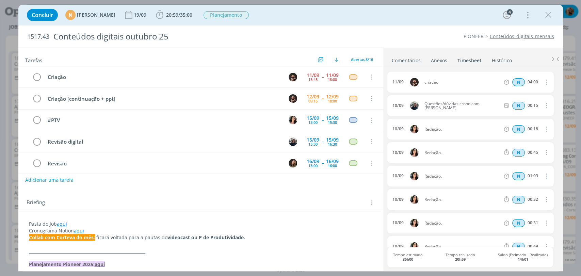
click at [411, 61] on link "Comentários" at bounding box center [406, 59] width 30 height 10
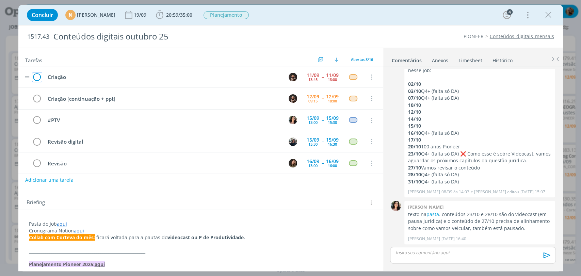
click at [40, 76] on icon "dialog" at bounding box center [37, 77] width 10 height 10
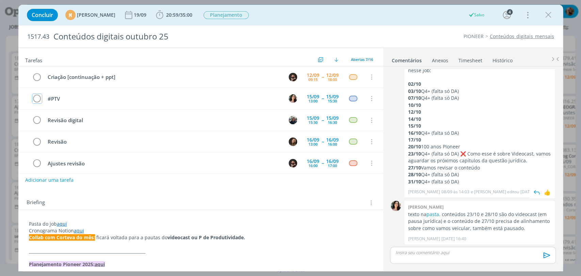
scroll to position [125, 0]
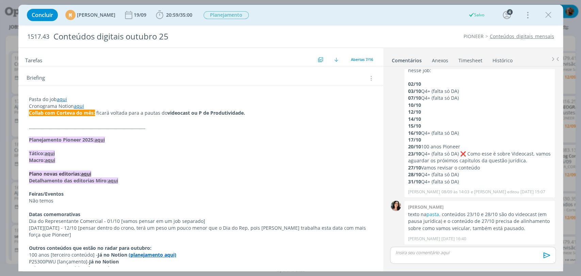
click at [544, 14] on icon "dialog" at bounding box center [548, 15] width 10 height 10
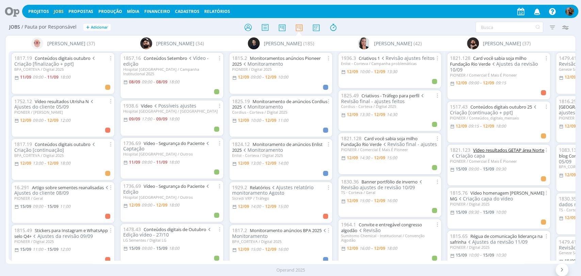
click at [515, 147] on link "Vídeo resultados GETAP área Norte" at bounding box center [508, 150] width 71 height 6
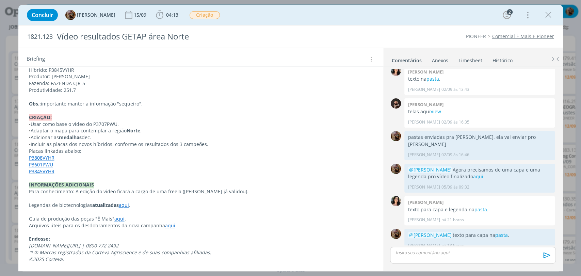
scroll to position [578, 0]
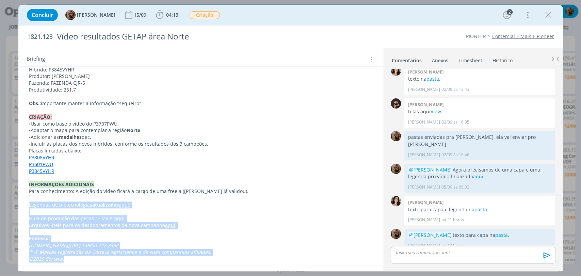
drag, startPoint x: 76, startPoint y: 258, endPoint x: 29, endPoint y: 207, distance: 69.6
copy div "Legendas de biotecnologias atualizadas aqui . Guia de produção das peças "É Mai…"
click at [548, 14] on icon "dialog" at bounding box center [548, 15] width 10 height 10
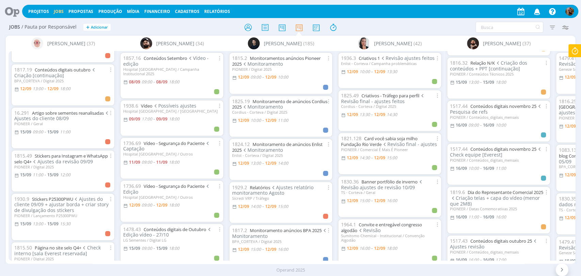
scroll to position [76, 0]
click at [96, 111] on link "Artigo sobre sementes reanalisadas" at bounding box center [68, 112] width 72 height 6
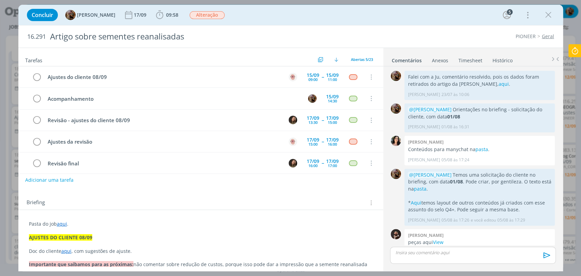
scroll to position [615, 0]
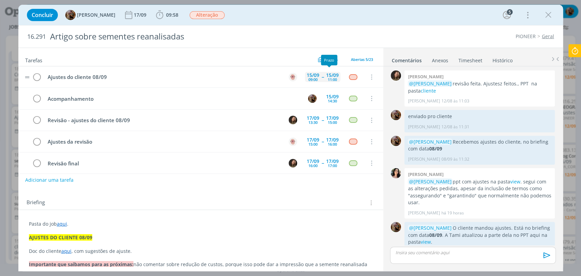
click at [332, 76] on div "15/09" at bounding box center [332, 75] width 13 height 5
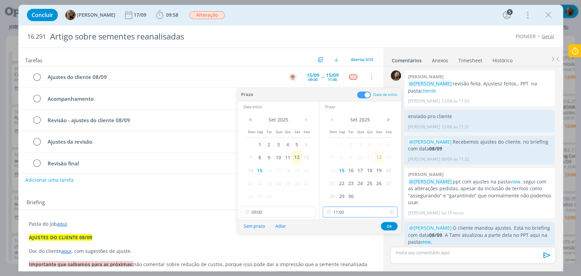
click at [347, 213] on input "11:00" at bounding box center [360, 212] width 75 height 11
click at [338, 168] on div "10:30" at bounding box center [361, 169] width 76 height 12
type input "10:30"
click at [389, 225] on button "Ok" at bounding box center [389, 226] width 17 height 9
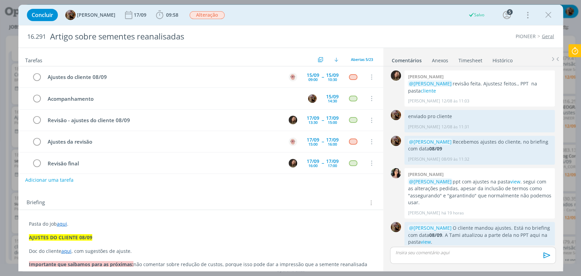
click at [548, 15] on icon "dialog" at bounding box center [548, 15] width 10 height 10
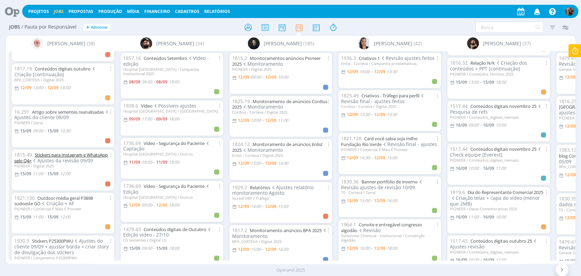
click at [85, 152] on link "Stickers para Instagram e WhatsApp selo Q4+" at bounding box center [61, 158] width 94 height 12
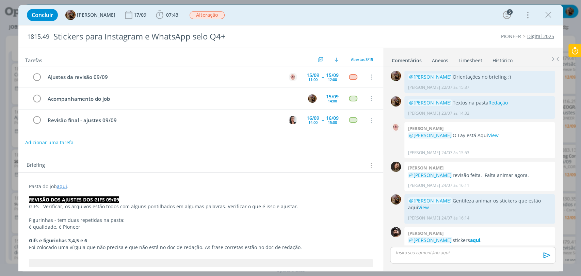
scroll to position [381, 0]
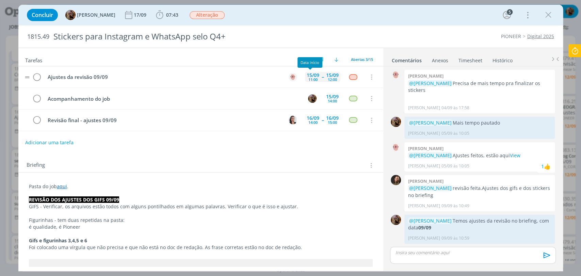
click at [310, 78] on div "11:00" at bounding box center [312, 80] width 9 height 4
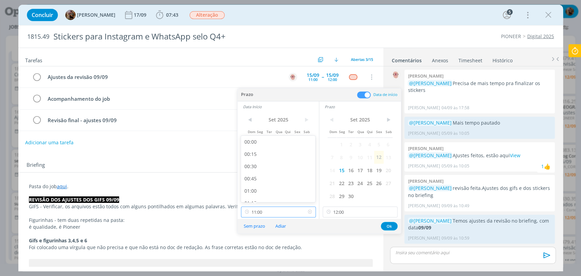
click at [277, 215] on input "11:00" at bounding box center [278, 212] width 75 height 11
click at [255, 178] on div "11:30" at bounding box center [279, 180] width 76 height 12
type input "11:30"
click at [389, 224] on button "Ok" at bounding box center [389, 226] width 17 height 9
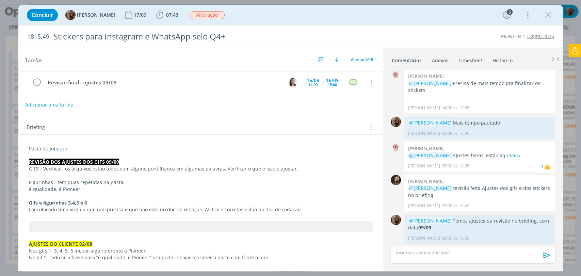
scroll to position [0, 0]
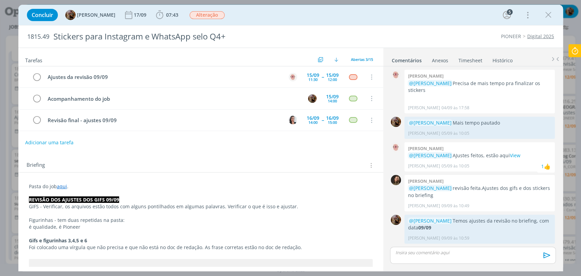
click at [548, 14] on icon "dialog" at bounding box center [548, 15] width 10 height 10
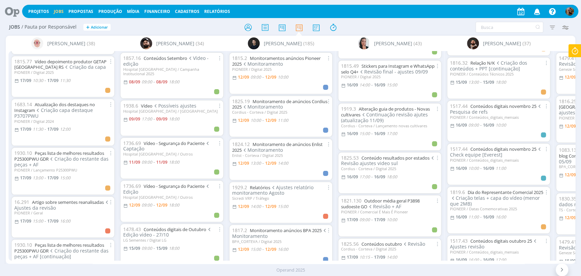
scroll to position [681, 0]
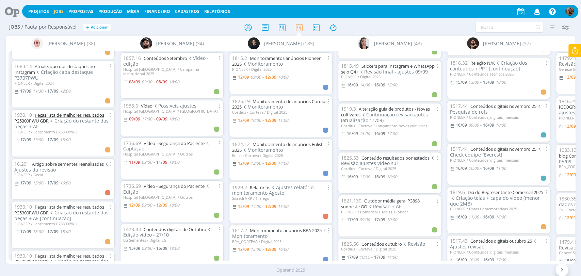
click at [74, 112] on link "Peças lista de melhores resultados P25300PWU GDR" at bounding box center [59, 118] width 90 height 12
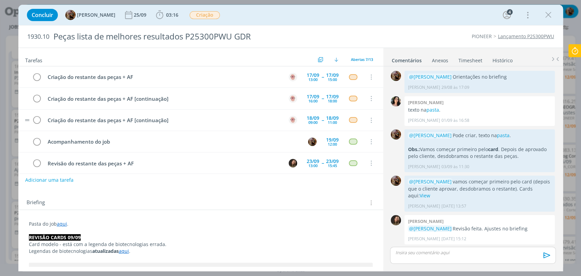
scroll to position [205, 0]
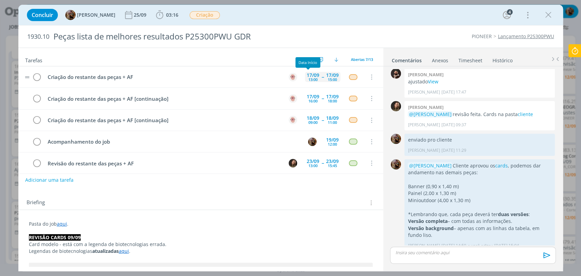
click at [309, 75] on div "17/09" at bounding box center [313, 75] width 13 height 5
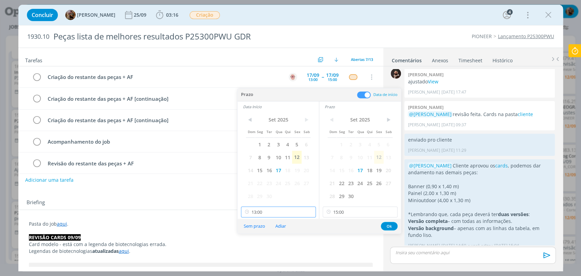
click at [285, 207] on input "13:00" at bounding box center [278, 212] width 75 height 11
click at [259, 180] on div "13:30" at bounding box center [279, 180] width 76 height 12
type input "13:30"
click at [389, 227] on button "Ok" at bounding box center [389, 226] width 17 height 9
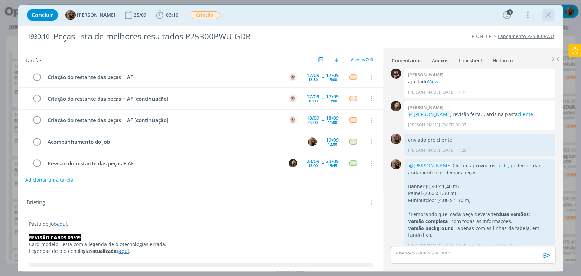
click at [547, 15] on icon "dialog" at bounding box center [548, 15] width 10 height 10
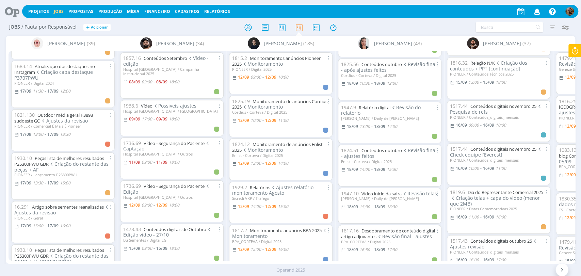
scroll to position [1021, 0]
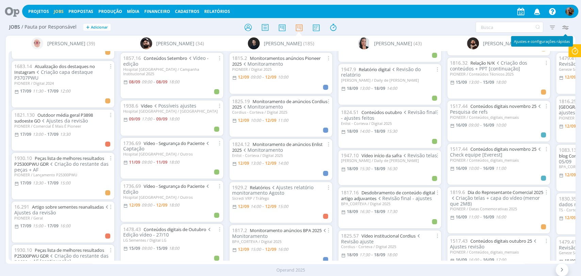
click at [565, 24] on icon "button" at bounding box center [565, 27] width 12 height 12
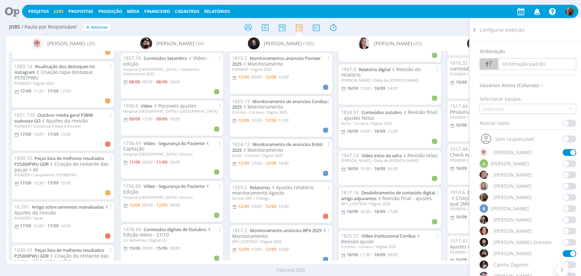
click at [567, 229] on span at bounding box center [570, 231] width 14 height 7
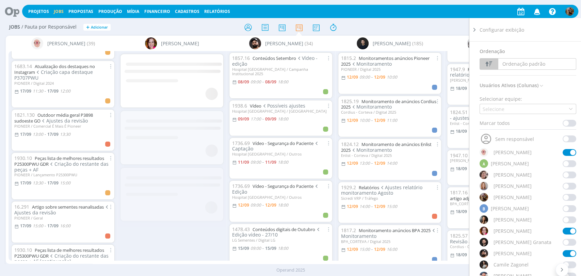
click at [459, 25] on div "Filtrar Filtrar Limpar Tipo Jobs e Tarefas Data Personalizado a Situação dos jo…" at bounding box center [480, 27] width 183 height 11
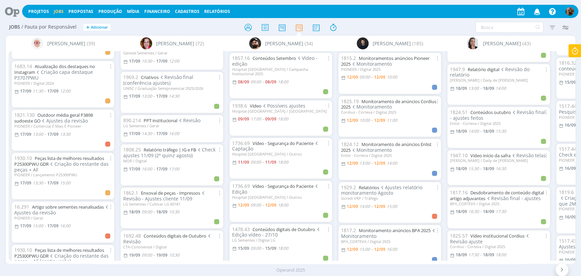
scroll to position [832, 0]
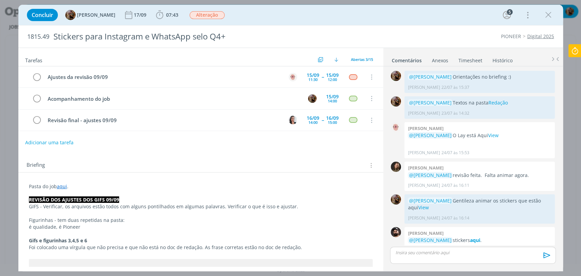
scroll to position [381, 0]
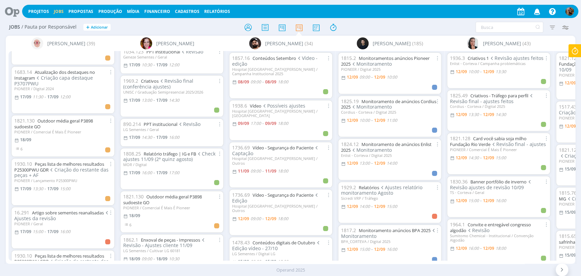
scroll to position [302, 0]
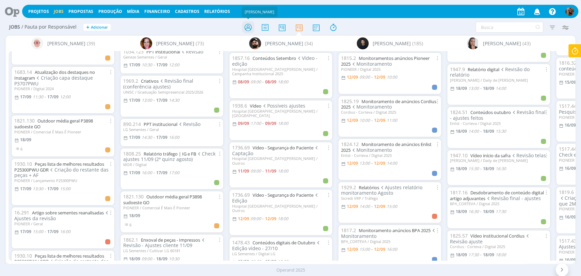
click at [246, 24] on icon at bounding box center [248, 27] width 12 height 13
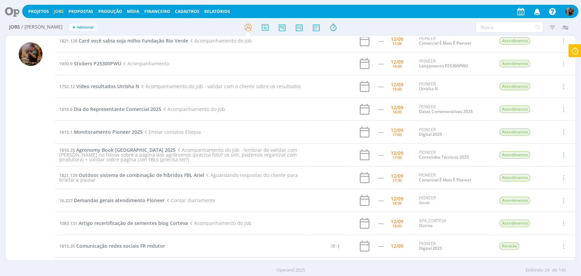
scroll to position [76, 0]
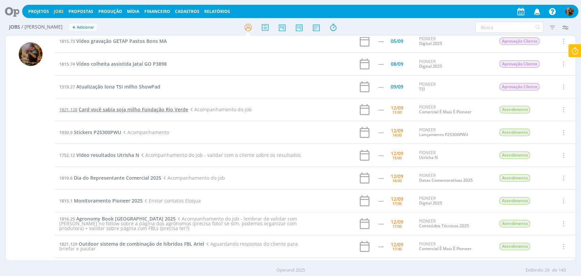
click at [177, 112] on span "Card você sabia soja milho Fundação Rio Verde" at bounding box center [134, 109] width 110 height 6
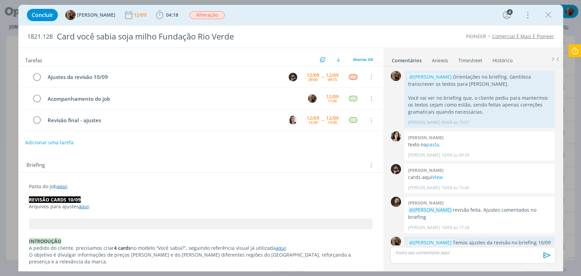
scroll to position [15, 0]
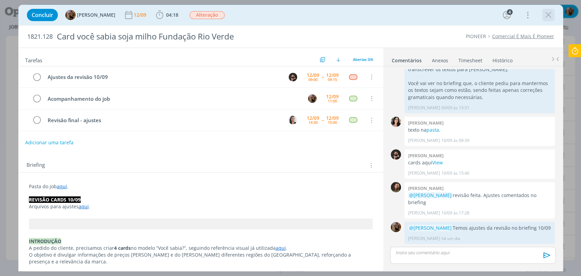
click at [548, 18] on icon "dialog" at bounding box center [548, 15] width 10 height 10
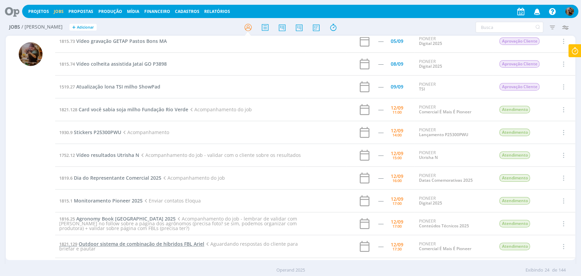
click at [152, 245] on span "Outdoor sistema de combinação de híbridos FBL Ariel" at bounding box center [142, 244] width 126 height 6
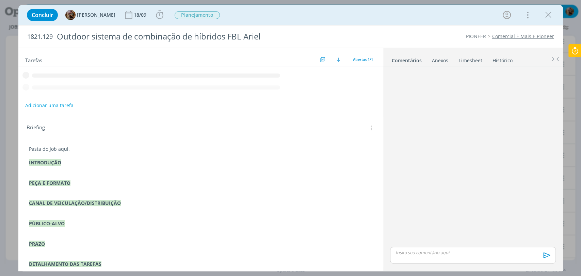
scroll to position [20, 0]
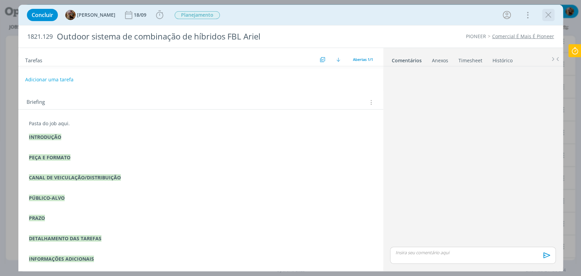
click at [548, 14] on icon "dialog" at bounding box center [548, 15] width 10 height 10
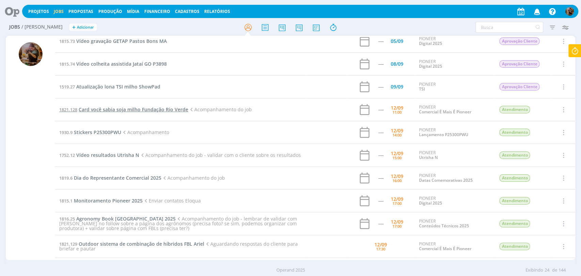
click at [177, 111] on span "Card você sabia soja milho Fundação Rio Verde" at bounding box center [134, 109] width 110 height 6
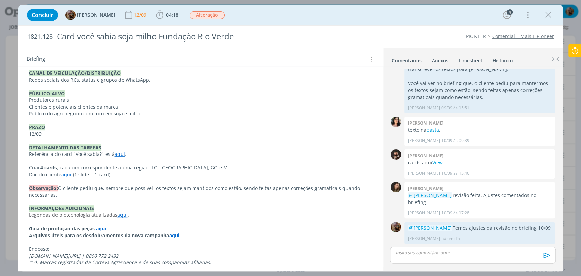
scroll to position [232, 0]
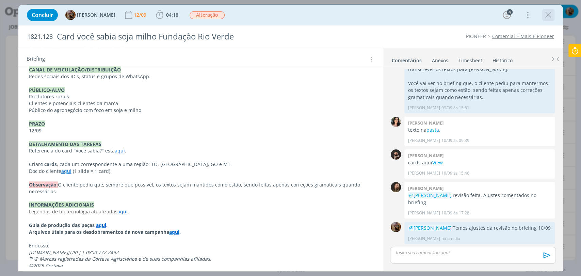
click at [547, 17] on icon "dialog" at bounding box center [548, 15] width 10 height 10
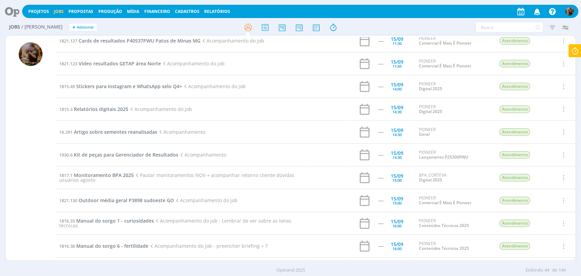
scroll to position [602, 0]
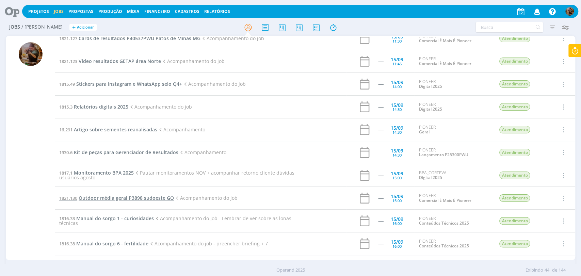
click at [160, 197] on span "Outdoor média geral P3898 sudoeste GO" at bounding box center [126, 198] width 95 height 6
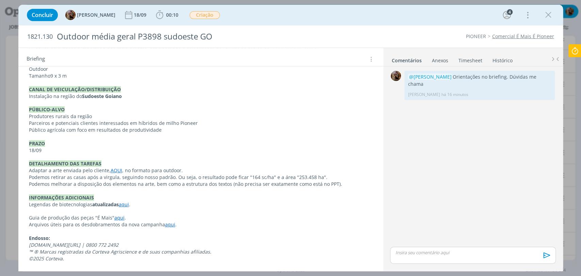
scroll to position [21, 0]
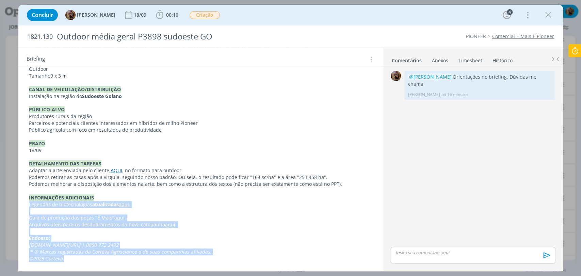
drag, startPoint x: 80, startPoint y: 257, endPoint x: 28, endPoint y: 205, distance: 74.1
click at [28, 205] on div "Pasta do job aqui . INTRODUÇÃO A pedido do DMM Hugo, precisamos criar um outdoo…" at bounding box center [201, 136] width 354 height 255
copy div "Legendas de biotecnologias atualizadas aqui . Guia de produção das peças "É Mai…"
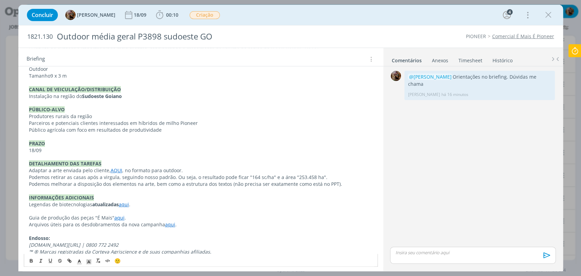
click at [131, 193] on p "dialog" at bounding box center [201, 191] width 344 height 7
click at [119, 217] on link "aqui" at bounding box center [119, 217] width 10 height 6
click at [122, 230] on link "https://sobeae.sharepoint.com/:p:/s/SOBEAE/EXk3VjM7wipBkfLRbmu2FGUB-DzTWaxSDjOg…" at bounding box center [96, 231] width 51 height 9
click at [548, 19] on icon "dialog" at bounding box center [548, 15] width 10 height 10
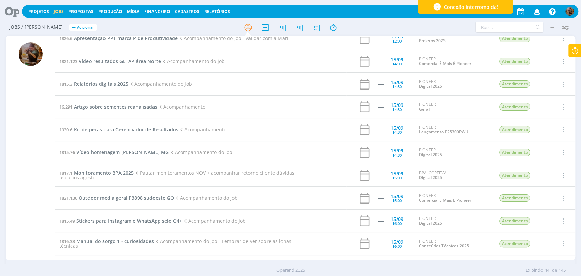
scroll to position [35, 0]
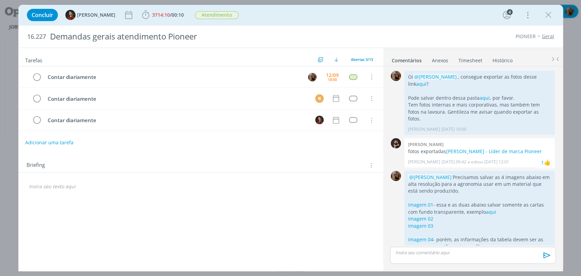
scroll to position [72, 0]
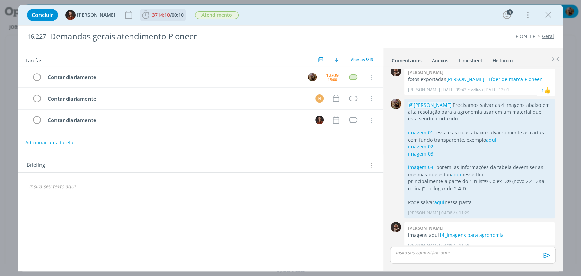
click at [158, 13] on span "3714:10" at bounding box center [161, 15] width 18 height 6
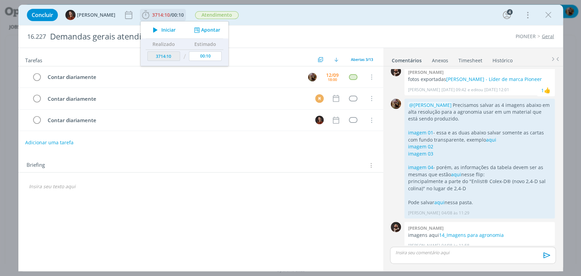
click at [161, 28] on span "Iniciar" at bounding box center [168, 30] width 14 height 5
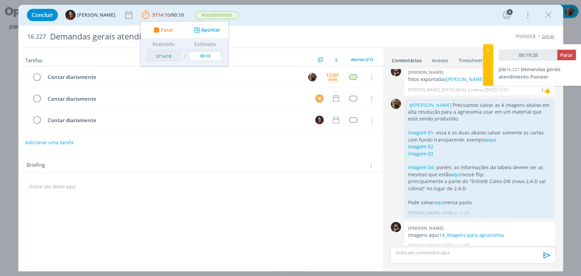
type input "00:19:49"
click at [565, 58] on span "Parar" at bounding box center [566, 55] width 13 height 6
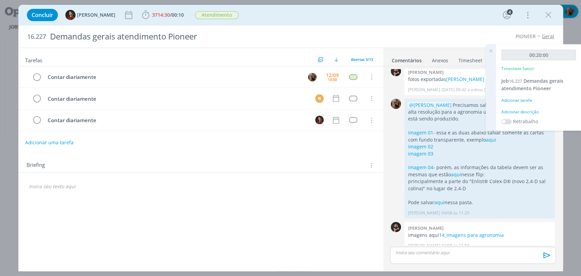
click at [530, 113] on div "Adicionar descrição" at bounding box center [538, 112] width 75 height 6
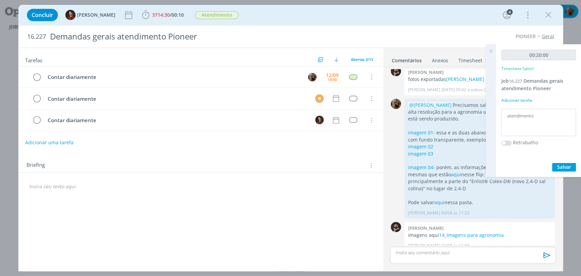
type textarea "atendimento"
click at [554, 165] on button "Salvar" at bounding box center [564, 167] width 24 height 9
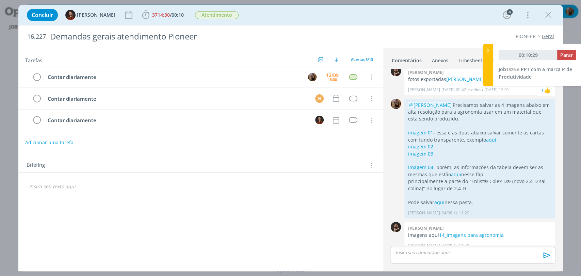
type input "00:11:29"
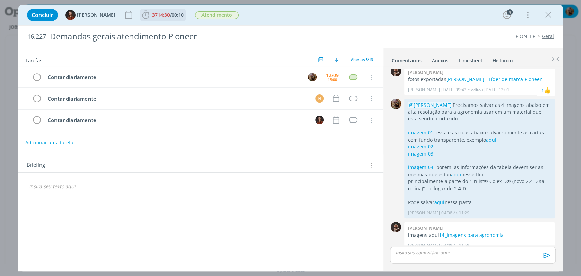
click at [152, 18] on span "3714:30" at bounding box center [161, 15] width 18 height 6
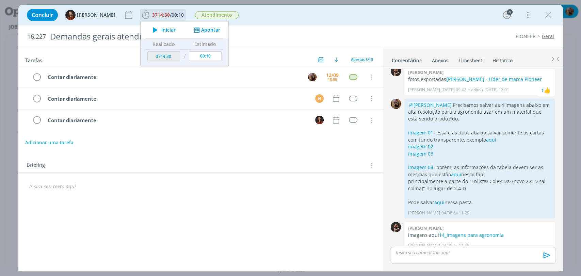
click at [161, 31] on span "Iniciar" at bounding box center [168, 30] width 14 height 5
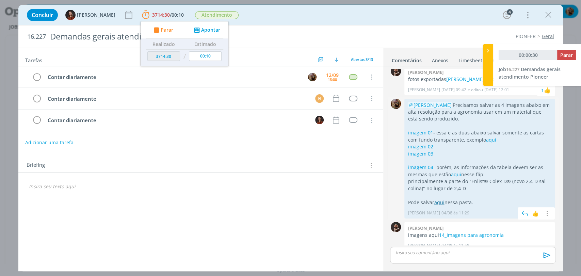
click at [435, 199] on link "aqui" at bounding box center [439, 202] width 10 height 6
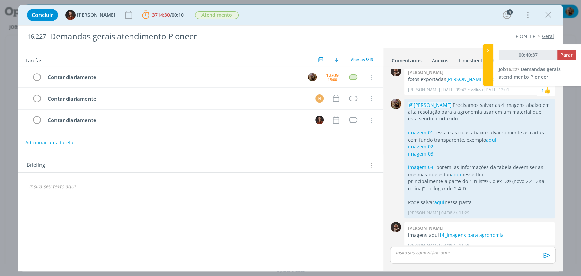
type input "00:40:38"
click at [566, 52] on span "Parar" at bounding box center [566, 55] width 13 height 6
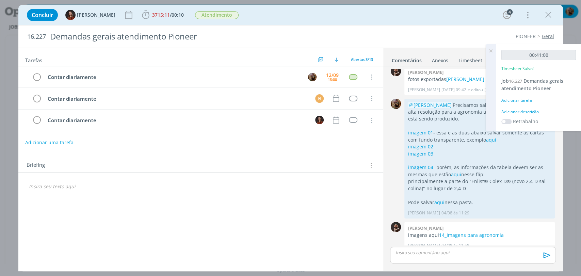
click at [534, 110] on div "Adicionar descrição" at bounding box center [538, 112] width 75 height 6
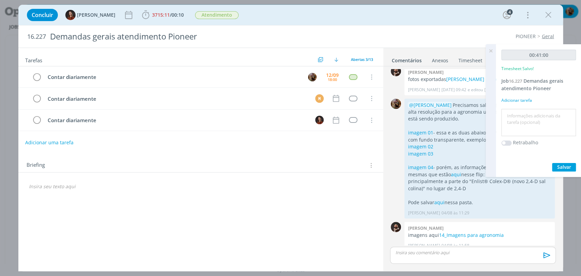
click at [534, 116] on textarea at bounding box center [538, 123] width 71 height 24
type textarea "atendimento"
click at [567, 166] on span "Salvar" at bounding box center [564, 167] width 14 height 6
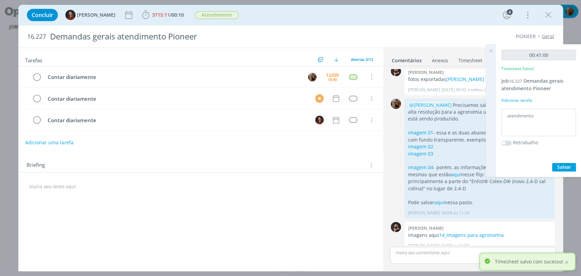
click at [492, 50] on icon at bounding box center [491, 50] width 12 height 13
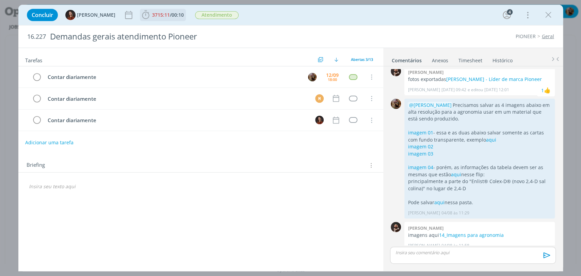
click at [154, 15] on span "3715:11" at bounding box center [161, 15] width 18 height 6
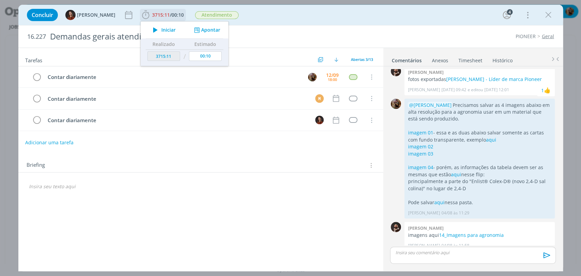
click at [162, 28] on span "Iniciar" at bounding box center [168, 30] width 14 height 5
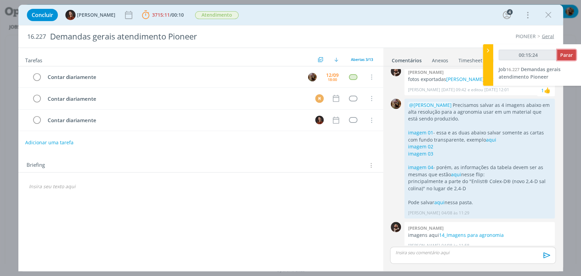
click at [564, 57] on span "Parar" at bounding box center [566, 55] width 13 height 6
type input "00:16:00"
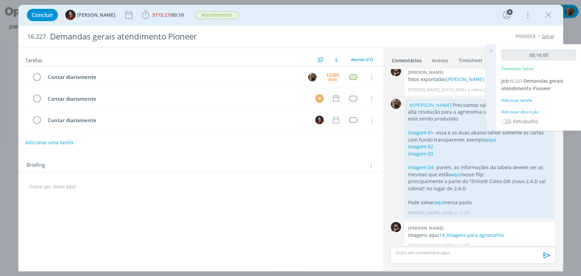
click at [531, 112] on div "Adicionar descrição" at bounding box center [538, 112] width 75 height 6
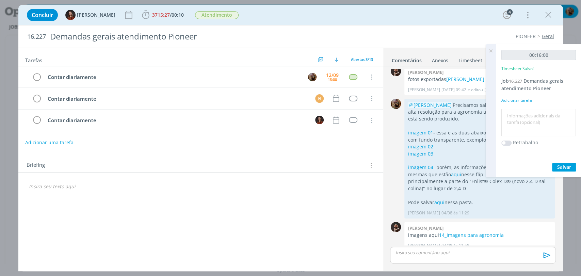
click at [533, 115] on textarea at bounding box center [538, 123] width 71 height 24
type textarea "atendimento"
click at [558, 164] on span "Salvar" at bounding box center [564, 167] width 14 height 6
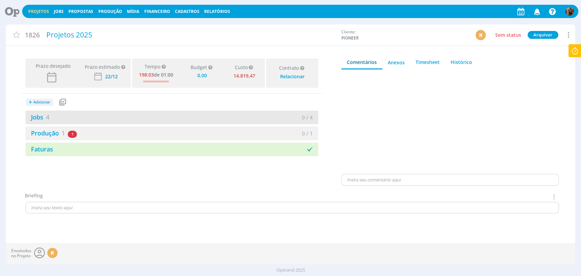
click at [112, 113] on div "Jobs 4" at bounding box center [99, 117] width 146 height 9
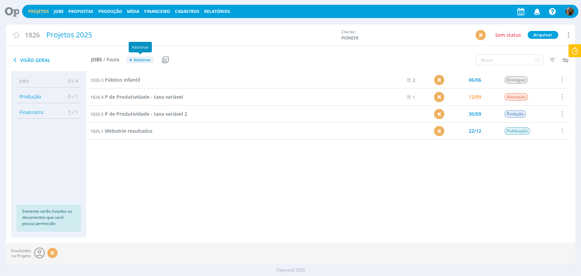
click at [143, 60] on span "Adicionar" at bounding box center [142, 60] width 17 height 4
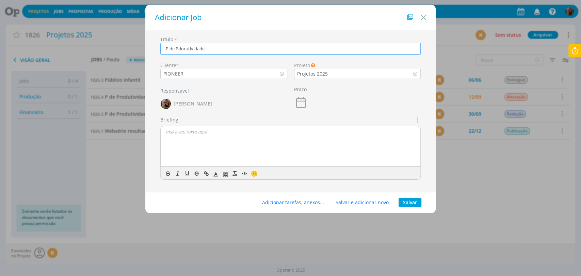
drag, startPoint x: 200, startPoint y: 48, endPoint x: 177, endPoint y: 48, distance: 23.1
click at [177, 48] on input "P de Pdorutividade" at bounding box center [290, 49] width 261 height 12
click at [165, 50] on input "P de Produtividade PPT" at bounding box center [290, 49] width 261 height 12
drag, startPoint x: 253, startPoint y: 50, endPoint x: 242, endPoint y: 50, distance: 11.2
click at [242, 50] on input "PPT com a marca P de Produtividade PPT" at bounding box center [290, 49] width 261 height 12
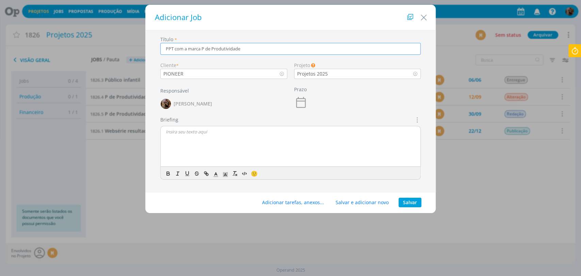
type input "PPT com a marca P de Produtividade"
click at [403, 201] on button "Salvar" at bounding box center [410, 203] width 23 height 10
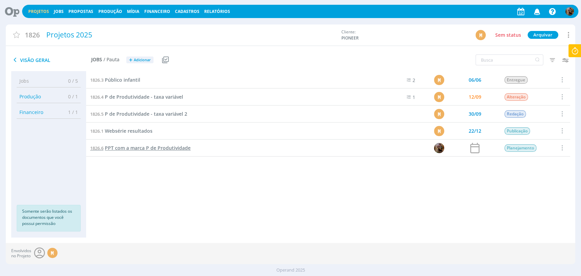
click at [185, 149] on span "PPT com a marca P de Produtividade" at bounding box center [148, 148] width 86 height 6
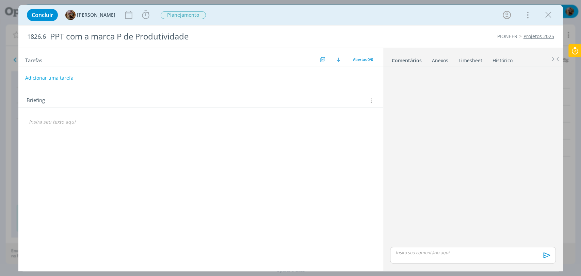
click at [372, 102] on icon "dialog" at bounding box center [370, 100] width 6 height 7
click at [353, 114] on div "Briefings Predefinidos" at bounding box center [330, 114] width 88 height 12
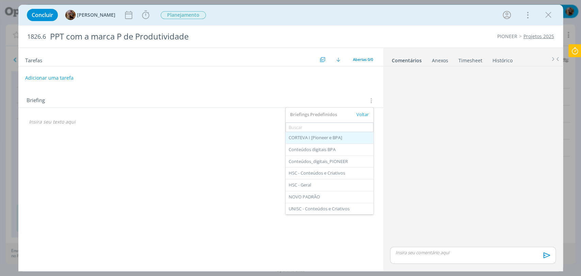
click at [343, 139] on div "CORTEVA I [Pioneer e BPA]" at bounding box center [330, 138] width 88 height 12
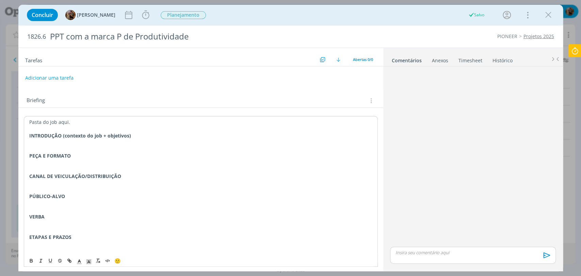
click at [283, 169] on p "dialog" at bounding box center [200, 169] width 343 height 7
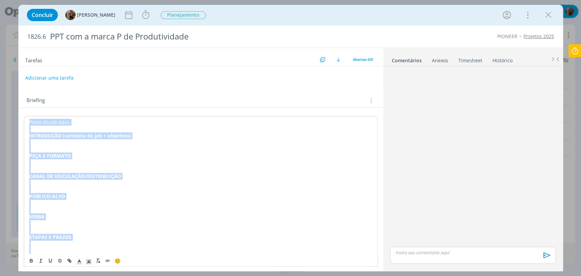
copy div "Pasta do job aqui. INTRODUÇÃO (contexto do job + objetivos) PEÇA E FORMATO CANA…"
click at [95, 149] on p "dialog" at bounding box center [201, 148] width 344 height 7
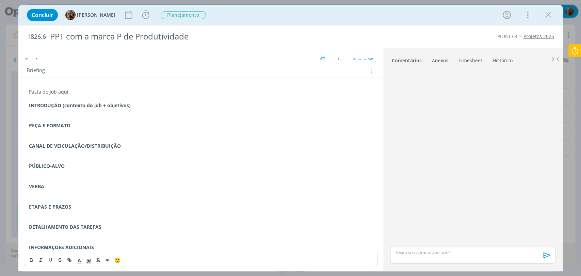
scroll to position [32, 0]
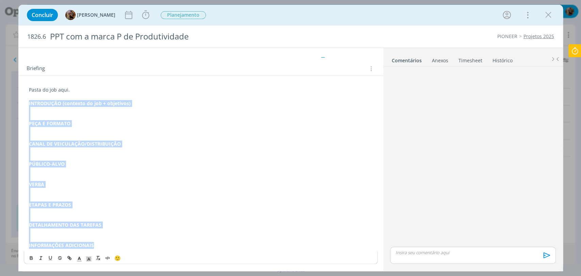
drag, startPoint x: 76, startPoint y: 210, endPoint x: 22, endPoint y: 105, distance: 118.0
click at [22, 105] on div "Pasta do job aqui. INTRODUÇÃO (contexto do job + objetivos) PEÇA E FORMATO CANA…" at bounding box center [200, 171] width 365 height 191
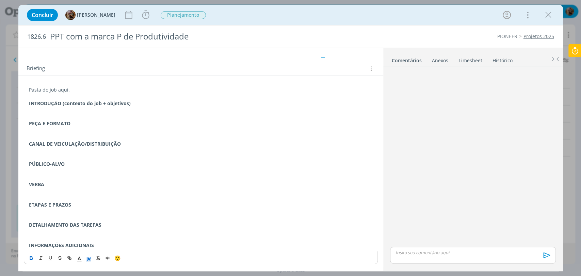
click at [91, 258] on icon "dialog" at bounding box center [89, 259] width 6 height 6
click at [115, 229] on span "dialog" at bounding box center [116, 228] width 5 height 5
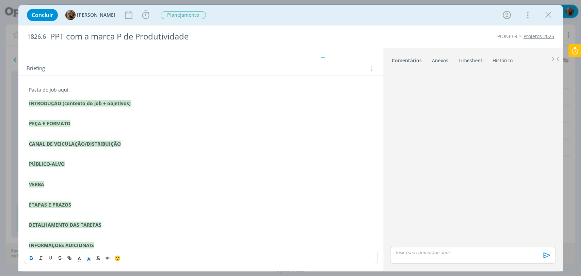
click at [67, 98] on p "dialog" at bounding box center [201, 96] width 344 height 7
click at [67, 110] on p "dialog" at bounding box center [201, 110] width 344 height 7
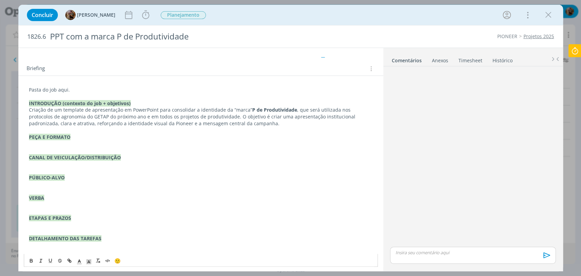
click at [29, 111] on p "Criação de um template de apresentação em PowerPoint para consolidar a identida…" at bounding box center [201, 117] width 344 height 20
drag, startPoint x: 229, startPoint y: 108, endPoint x: 136, endPoint y: 110, distance: 92.6
click at [136, 110] on p "A pedido do FBL [PERSON_NAME], precisamos criar um template de apresentação em …" at bounding box center [201, 117] width 344 height 20
click at [31, 261] on icon "dialog" at bounding box center [31, 260] width 5 height 5
click at [214, 131] on p "dialog" at bounding box center [201, 130] width 344 height 7
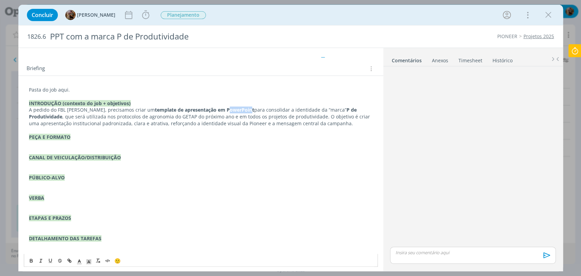
drag, startPoint x: 235, startPoint y: 109, endPoint x: 213, endPoint y: 111, distance: 22.2
click at [213, 111] on strong "template de apresentação em PowerPoint" at bounding box center [204, 110] width 99 height 6
drag, startPoint x: 286, startPoint y: 111, endPoint x: 220, endPoint y: 111, distance: 66.0
click at [220, 111] on p "A pedido do FBL [PERSON_NAME], precisamos criar um template de apresentação em …" at bounding box center [201, 117] width 344 height 20
click at [220, 119] on p "A pedido do FBL [PERSON_NAME], precisamos criar um template de apresentação em …" at bounding box center [201, 117] width 344 height 20
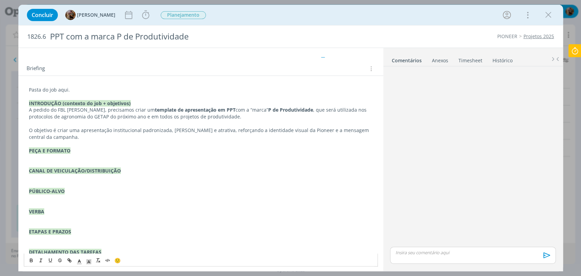
click at [100, 137] on p "O objetivo é criar uma apresentação institucional padronizada, [PERSON_NAME] e …" at bounding box center [201, 134] width 344 height 14
drag, startPoint x: 201, startPoint y: 131, endPoint x: 170, endPoint y: 130, distance: 31.3
click at [170, 130] on p "O objetivo é criar uma apresentação institucional padronizada, [PERSON_NAME] e …" at bounding box center [201, 134] width 344 height 14
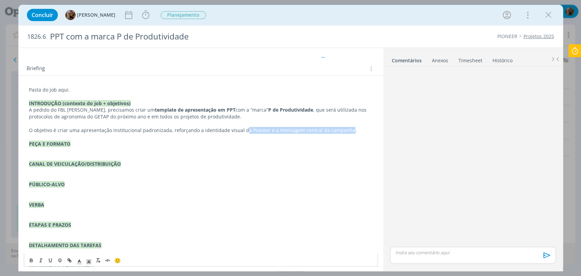
drag, startPoint x: 241, startPoint y: 131, endPoint x: 343, endPoint y: 130, distance: 101.4
click at [343, 130] on p "O objetivo é criar uma apresentação institucional padronizada, reforçando a ide…" at bounding box center [201, 130] width 344 height 7
click at [250, 110] on p "A pedido do FBL [PERSON_NAME], precisamos criar um template de apresentação em …" at bounding box center [201, 114] width 344 height 14
click at [235, 110] on p "A pedido do FBL [PERSON_NAME], precisamos criar um template de apresentação em …" at bounding box center [201, 114] width 344 height 14
click at [54, 151] on p "dialog" at bounding box center [201, 150] width 344 height 7
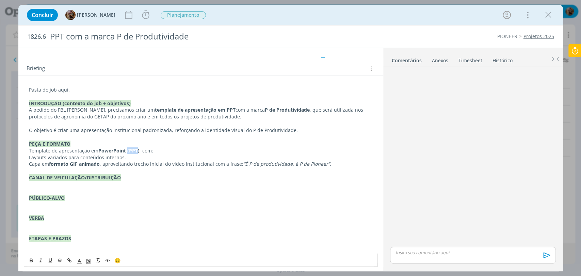
drag, startPoint x: 137, startPoint y: 152, endPoint x: 126, endPoint y: 150, distance: 11.0
click at [126, 150] on strong "PowerPoint (PPT)" at bounding box center [118, 150] width 41 height 6
click at [25, 156] on div "Pasta do job aqui. INTRODUÇÃO (contexto do job + objetivos) A pedido do FBL [PE…" at bounding box center [201, 184] width 354 height 201
click at [24, 162] on div "Pasta do job aqui. INTRODUÇÃO (contexto do job + objetivos) A pedido do FBL [PE…" at bounding box center [201, 184] width 354 height 201
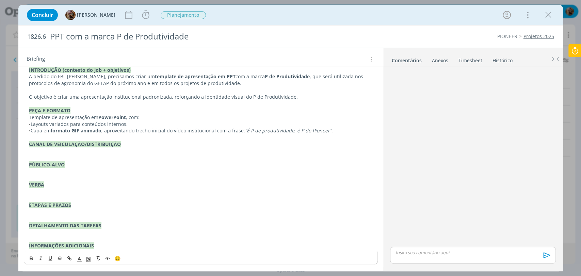
click at [63, 150] on p "dialog" at bounding box center [201, 151] width 344 height 7
click at [45, 170] on p "dialog" at bounding box center [201, 171] width 344 height 7
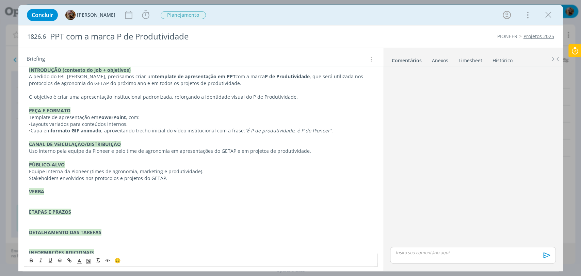
click at [75, 165] on p "PÚBLICO-ALVO" at bounding box center [201, 164] width 344 height 7
click at [79, 210] on p "ETAPAS E PRAZOS" at bounding box center [201, 212] width 344 height 7
drag, startPoint x: 51, startPoint y: 211, endPoint x: 29, endPoint y: 191, distance: 29.2
click at [29, 191] on div "Pasta do job aqui. INTRODUÇÃO (contexto do job + objetivos) A pedido do FBL [PE…" at bounding box center [201, 155] width 354 height 208
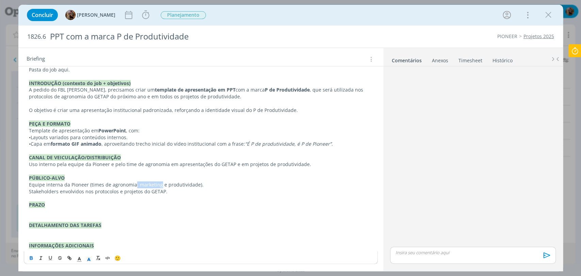
drag, startPoint x: 158, startPoint y: 184, endPoint x: 133, endPoint y: 185, distance: 25.2
click at [133, 185] on p "Equipe interna da Pioneer (times de agronomia, marketing e produtividade)." at bounding box center [201, 184] width 344 height 7
drag, startPoint x: 121, startPoint y: 191, endPoint x: 94, endPoint y: 194, distance: 27.0
click at [94, 194] on p "Stakeholders envolvidos nos protocolos e projetos do GETAP." at bounding box center [201, 191] width 344 height 7
click at [32, 215] on p "dialog" at bounding box center [201, 218] width 344 height 7
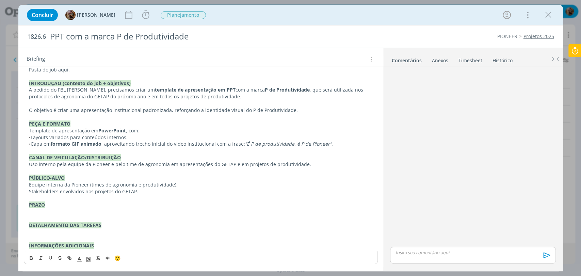
click at [47, 212] on p "dialog" at bounding box center [201, 211] width 344 height 7
click at [63, 231] on p "dialog" at bounding box center [201, 232] width 344 height 7
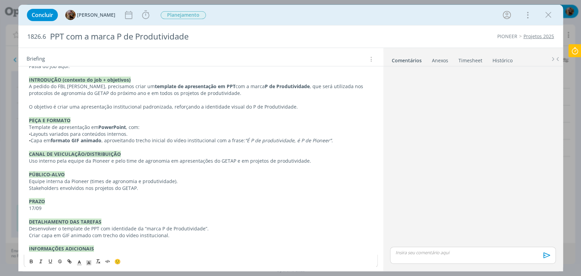
scroll to position [59, 0]
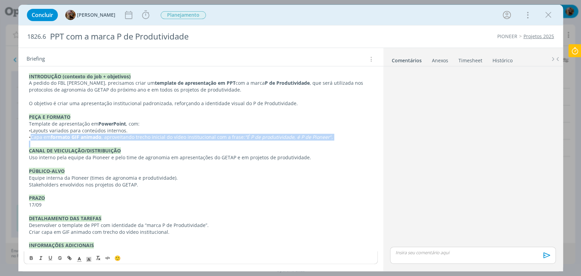
drag, startPoint x: 32, startPoint y: 138, endPoint x: 18, endPoint y: 140, distance: 14.2
click at [18, 140] on div "Pasta do job aqui. INTRODUÇÃO (contexto do job + objetivos) A pedido do FBL Fer…" at bounding box center [200, 158] width 365 height 218
click at [33, 142] on p "dialog" at bounding box center [201, 144] width 344 height 7
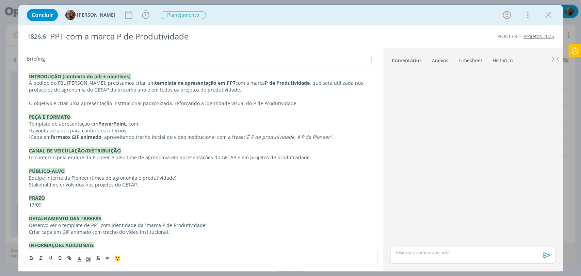
click at [32, 137] on p "• Capa em formato GIF animado , aproveitando trecho inicial do vídeo institucio…" at bounding box center [201, 137] width 344 height 7
drag, startPoint x: 32, startPoint y: 137, endPoint x: 27, endPoint y: 138, distance: 4.8
click at [27, 138] on div "Pasta do job aqui. INTRODUÇÃO (contexto do job + objetivos) A pedido do FBL Fer…" at bounding box center [201, 154] width 354 height 194
click at [33, 137] on p "• Capa em formato GIF animado , aproveitando trecho inicial do vídeo institucio…" at bounding box center [201, 137] width 344 height 7
drag, startPoint x: 32, startPoint y: 137, endPoint x: 26, endPoint y: 137, distance: 5.8
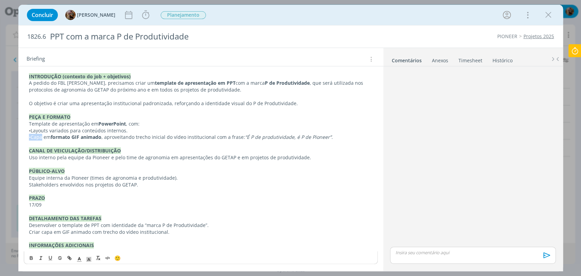
click at [26, 137] on div "Pasta do job aqui. INTRODUÇÃO (contexto do job + objetivos) A pedido do FBL Fer…" at bounding box center [201, 154] width 354 height 194
copy span "•"
click at [27, 225] on div "Pasta do job aqui. INTRODUÇÃO (contexto do job + objetivos) A pedido do FBL Fer…" at bounding box center [201, 154] width 354 height 194
click at [27, 229] on div "Pasta do job aqui. INTRODUÇÃO (contexto do job + objetivos) A pedido do FBL Fer…" at bounding box center [201, 154] width 354 height 194
click at [110, 243] on p "INFORMAÇÕES ADICIONAIS" at bounding box center [201, 245] width 344 height 7
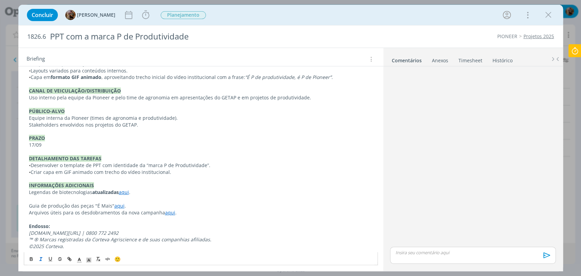
scroll to position [120, 0]
click at [180, 173] on p "• Criar capa em GIF animado com trecho do vídeo institucional." at bounding box center [201, 171] width 344 height 7
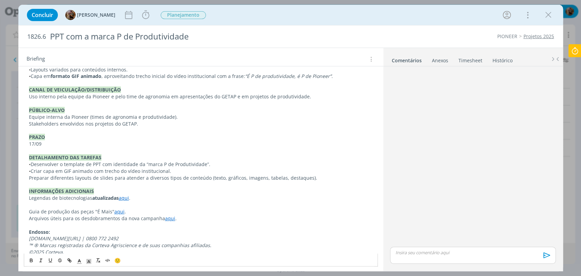
drag, startPoint x: 31, startPoint y: 170, endPoint x: 23, endPoint y: 170, distance: 8.5
click at [23, 170] on div "Pasta do job aqui. INTRODUÇÃO (contexto do job + objetivos) A pedido do FBL Fer…" at bounding box center [200, 131] width 365 height 286
click at [26, 176] on div "Pasta do job aqui. INTRODUÇÃO (contexto do job + objetivos) A pedido do FBL Fer…" at bounding box center [201, 127] width 354 height 262
click at [230, 178] on p "• Preparar diferentes layouts de slides para atender a diversos tipos de conteú…" at bounding box center [201, 178] width 344 height 7
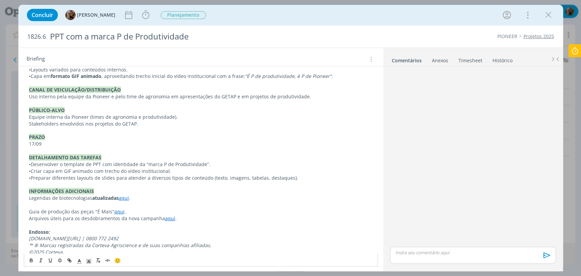
click at [277, 177] on p "• Preparar diferentes layouts de slides para atender a diversos tipos de conteú…" at bounding box center [201, 178] width 344 height 7
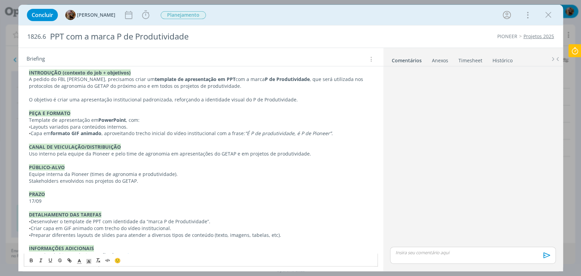
scroll to position [44, 0]
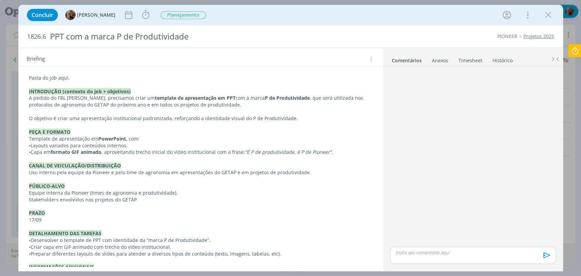
click at [234, 99] on p "A pedido do FBL Fernando, precisamos criar um template de apresentação em PPT c…" at bounding box center [201, 102] width 344 height 14
click at [248, 98] on p "A pedido do FBL Fernando, precisamos criar um template de apresentação em PPT c…" at bounding box center [201, 102] width 344 height 14
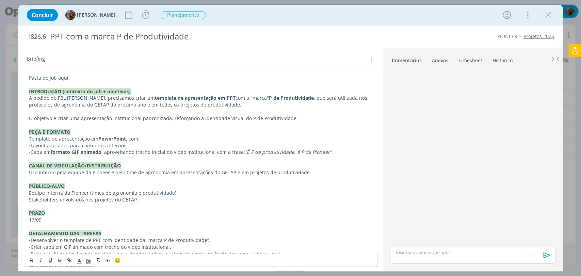
click at [161, 241] on p "• Desenvolver o template de PPT com identidade da “marca P de Produtividade”." at bounding box center [201, 240] width 344 height 7
click at [206, 242] on p "• Desenvolver o template de PPT com identidade da “marca" P de Produtividade”." at bounding box center [201, 240] width 344 height 7
click at [167, 120] on p "O objetivo é criar uma apresentação institucional padronizada, reforçando a ide…" at bounding box center [201, 118] width 344 height 7
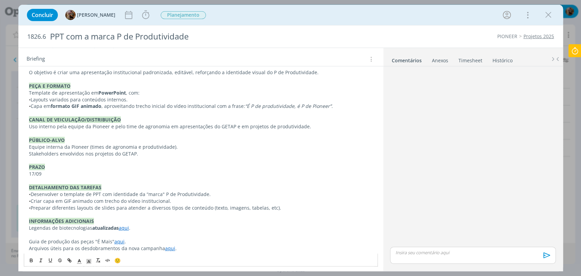
scroll to position [89, 0]
click at [90, 93] on p "Template de apresentação em PowerPoint , com:" at bounding box center [201, 94] width 344 height 7
click at [65, 98] on p "• Layouts variados para conteúdos internos." at bounding box center [201, 100] width 344 height 7
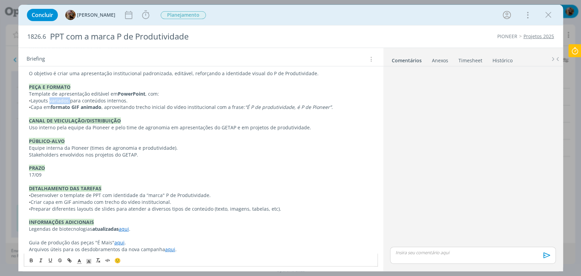
click at [65, 98] on p "• Layouts variados para conteúdos internos." at bounding box center [201, 100] width 344 height 7
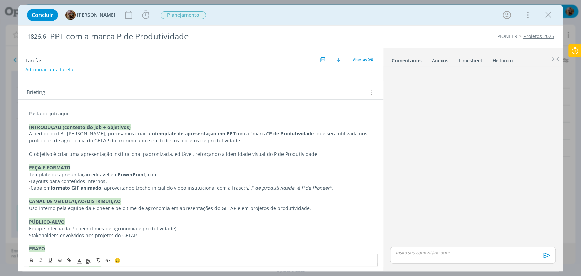
scroll to position [0, 0]
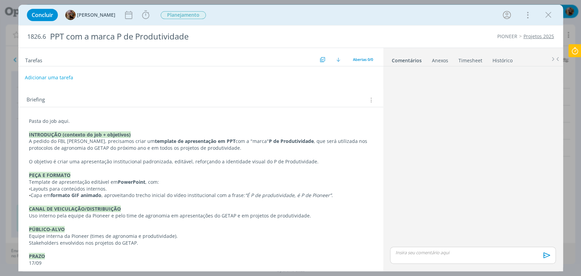
click at [66, 77] on button "Adicionar uma tarefa" at bounding box center [49, 78] width 48 height 12
click at [296, 77] on icon "dialog" at bounding box center [301, 77] width 11 height 11
type input "Criação do PPT"
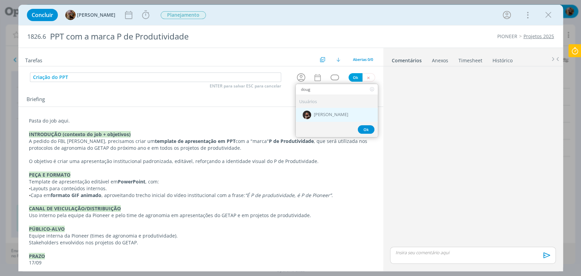
type input "doug"
click at [335, 113] on span "[PERSON_NAME]" at bounding box center [331, 114] width 34 height 5
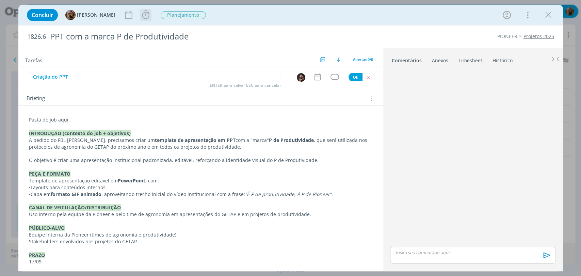
click at [151, 16] on icon "dialog" at bounding box center [146, 15] width 10 height 10
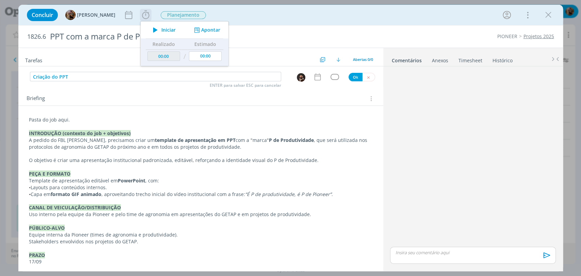
click at [173, 30] on span "Iniciar" at bounding box center [168, 30] width 14 height 5
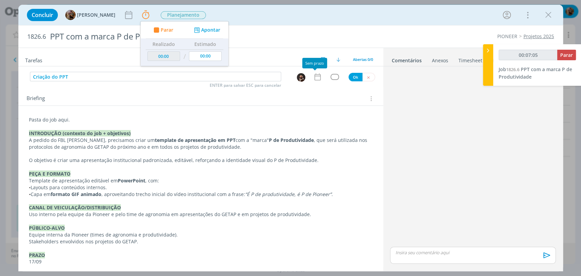
click at [318, 80] on icon "dialog" at bounding box center [317, 76] width 9 height 9
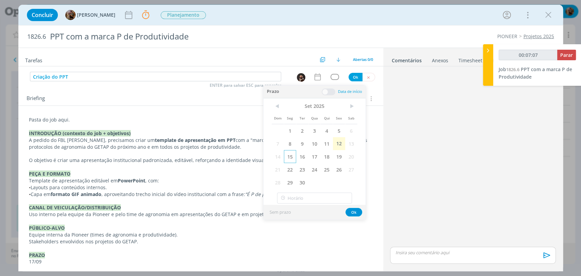
click at [287, 155] on span "15" at bounding box center [290, 156] width 12 height 13
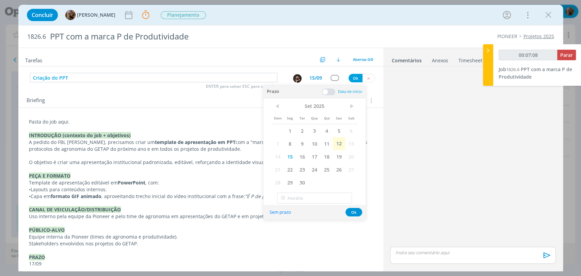
click at [328, 93] on span at bounding box center [329, 91] width 14 height 7
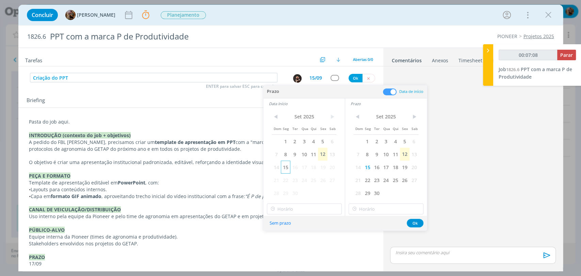
type input "00:07:09"
click at [286, 168] on span "15" at bounding box center [285, 167] width 9 height 13
type input "10:00"
click at [299, 211] on input "10:00" at bounding box center [304, 209] width 75 height 11
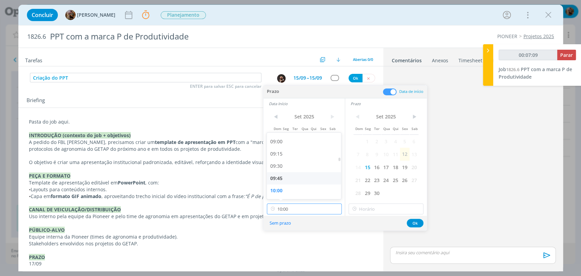
type input "00:07:10"
click at [283, 145] on div "09:00" at bounding box center [305, 141] width 76 height 12
type input "09:00"
type input "00:07:11"
type input "10:00"
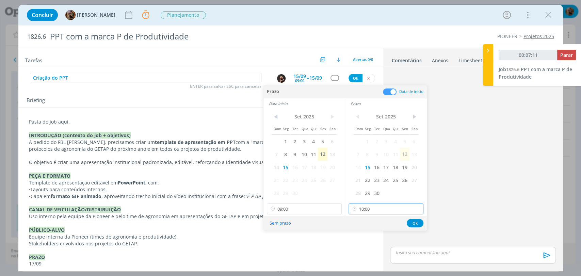
click at [375, 209] on input "10:00" at bounding box center [385, 209] width 75 height 11
click at [368, 189] on div "10:00" at bounding box center [387, 190] width 76 height 12
click at [419, 225] on button "Ok" at bounding box center [415, 223] width 17 height 9
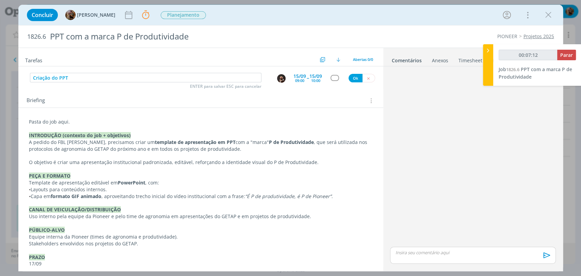
type input "00:07:13"
click at [330, 80] on div "dialog" at bounding box center [334, 78] width 9 height 6
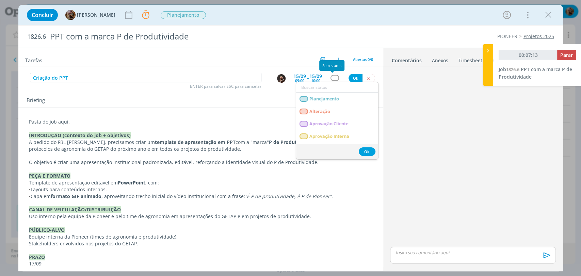
type input "c"
type input "00:07:14"
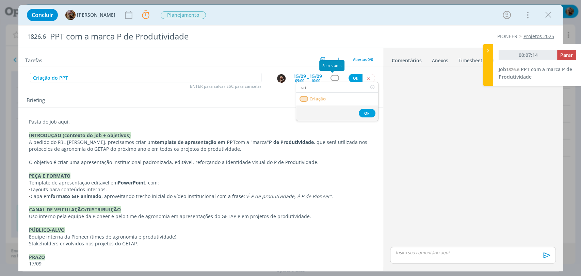
type input "cria"
type input "00:07:15"
type input "cria"
click at [336, 97] on link "Criação" at bounding box center [337, 99] width 82 height 13
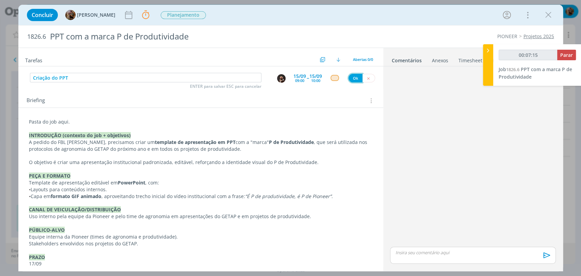
type input "00:07:16"
click at [349, 80] on button "Ok" at bounding box center [355, 78] width 14 height 9
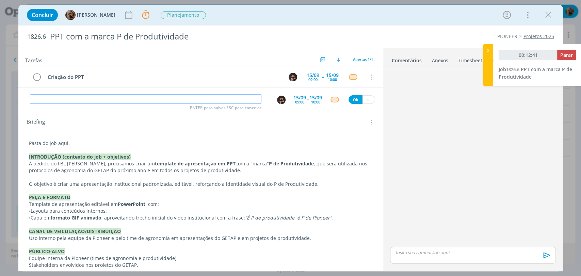
type input "00:12:42"
type input "Acompa"
type input "00:12:43"
type input "Acompanhamento o"
type input "00:12:44"
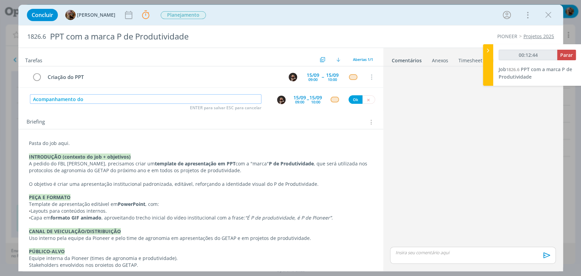
type input "Acompanhamento do"
type input "00:12:45"
type input "Acompanhamento do job -"
type input "00:12:46"
type input "Acompanhamento do job - validr"
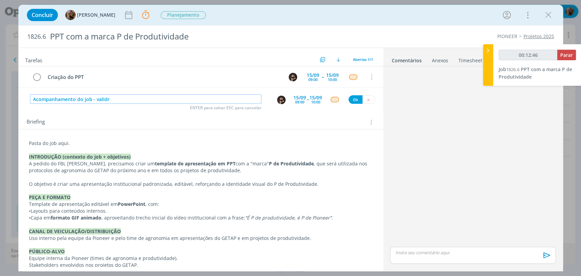
type input "00:12:47"
type input "Acompanhamento do job - validar com a"
type input "00:12:48"
type input "Acompanhamento do job - validar com a Mari"
type input "00:12:49"
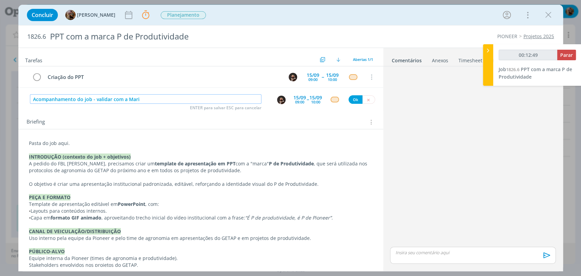
click at [278, 101] on img "dialog" at bounding box center [281, 100] width 9 height 9
type input "Acompanhamento do job - validar com a Mari"
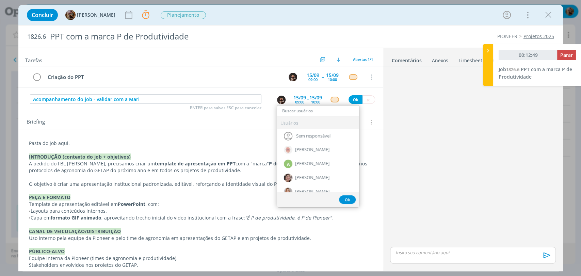
type input "00:12:50"
type input "ama"
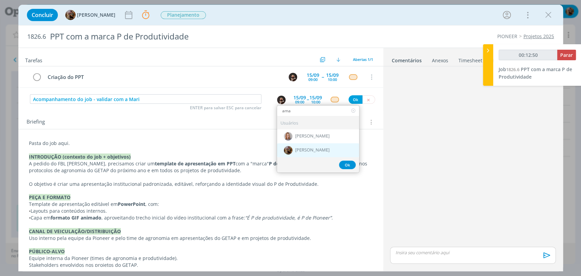
type input "00:12:51"
type input "ama"
click at [299, 148] on span "[PERSON_NAME]" at bounding box center [312, 150] width 34 height 5
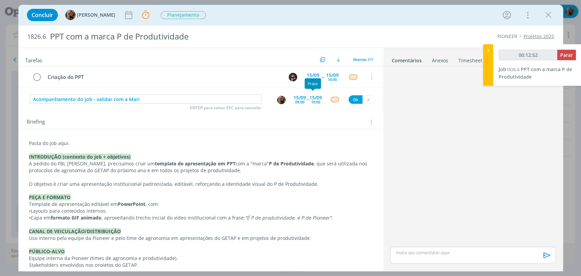
click at [313, 100] on div "10:00" at bounding box center [315, 102] width 9 height 4
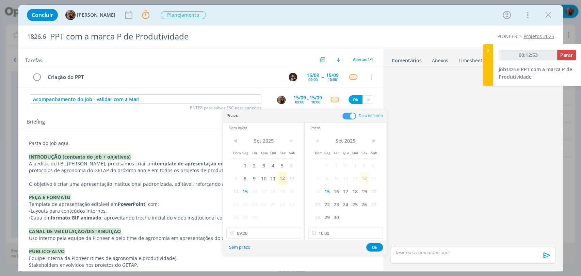
click at [348, 114] on span at bounding box center [349, 116] width 14 height 7
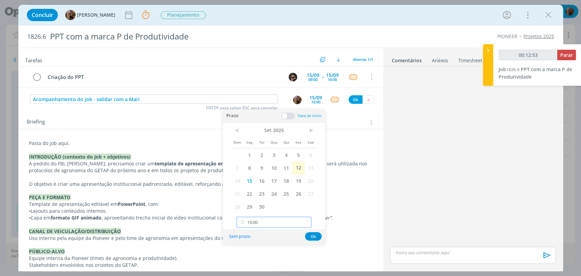
click at [281, 222] on input "10:00" at bounding box center [274, 222] width 75 height 11
type input "00:12:57"
click at [253, 155] on div "12:00" at bounding box center [275, 151] width 76 height 12
type input "12:00"
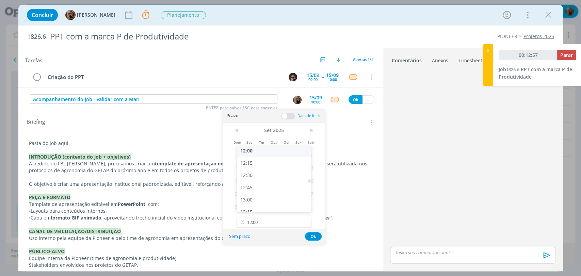
scroll to position [588, 0]
click at [308, 236] on button "Ok" at bounding box center [313, 236] width 17 height 9
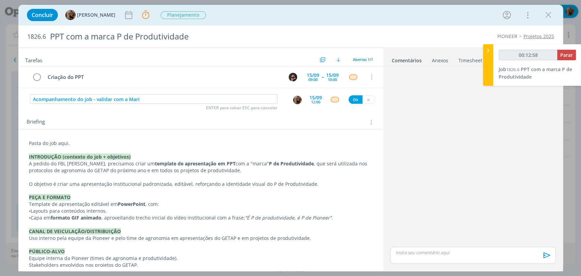
type input "00:12:59"
click at [335, 99] on div "dialog" at bounding box center [334, 100] width 9 height 6
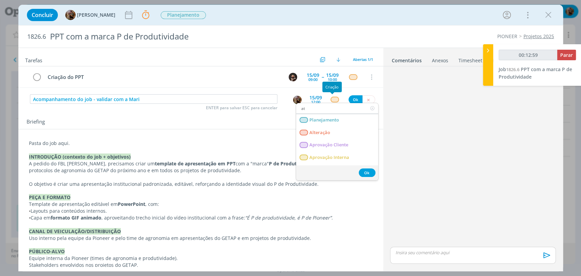
type input "ate"
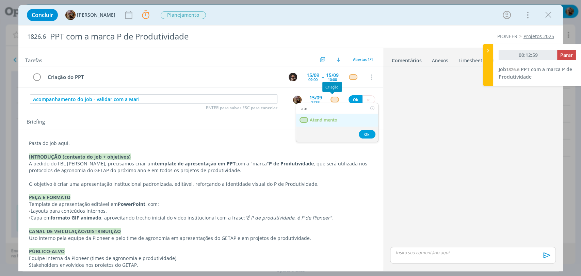
type input "00:13:00"
type input "ate"
click at [329, 117] on span "Atendimento" at bounding box center [323, 119] width 28 height 5
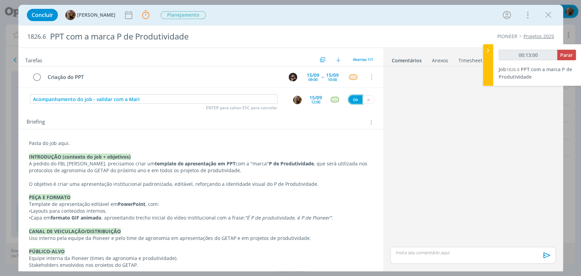
click at [349, 100] on button "Ok" at bounding box center [355, 99] width 14 height 9
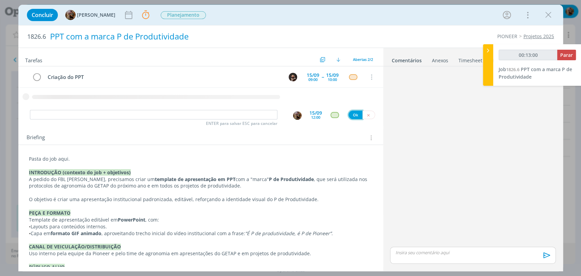
type input "00:13:01"
click at [200, 16] on span "Planejamento" at bounding box center [183, 15] width 45 height 8
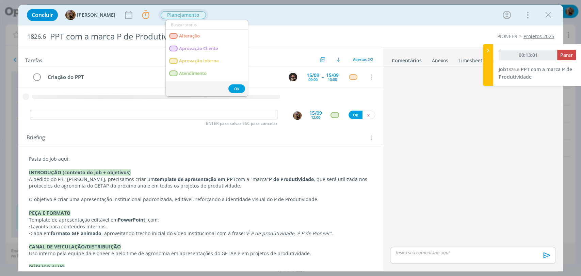
type input "c"
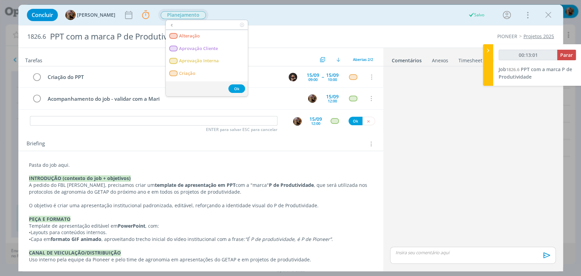
type input "00:13:02"
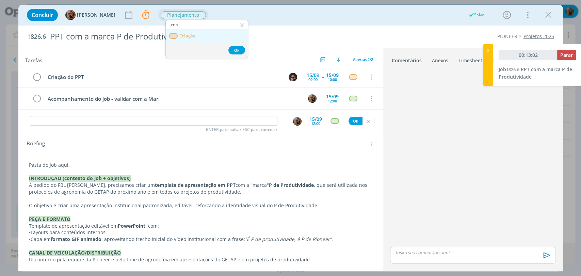
type input "cria"
click at [195, 35] on link "Criação" at bounding box center [207, 36] width 82 height 13
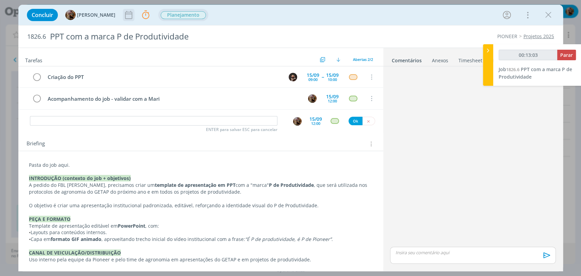
click at [134, 14] on icon "dialog" at bounding box center [129, 15] width 10 height 10
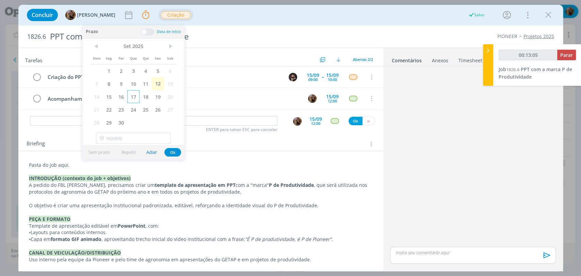
click at [132, 96] on span "17" at bounding box center [133, 96] width 12 height 13
click at [172, 153] on button "Ok" at bounding box center [172, 152] width 17 height 9
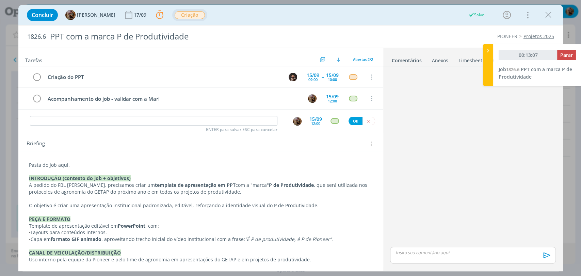
type input "00:13:08"
click at [561, 55] on span "Parar" at bounding box center [566, 55] width 13 height 6
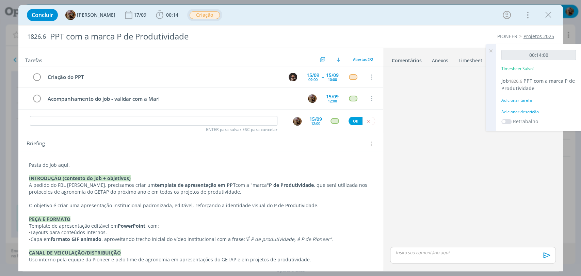
click at [509, 111] on div "Adicionar descrição" at bounding box center [538, 112] width 75 height 6
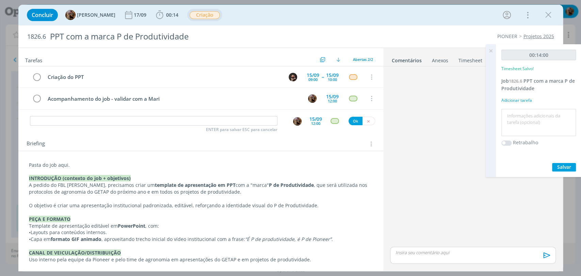
click at [510, 115] on textarea at bounding box center [538, 123] width 71 height 24
type textarea "briefing + encaixe de pauta"
click at [561, 164] on span "Salvar" at bounding box center [564, 167] width 14 height 6
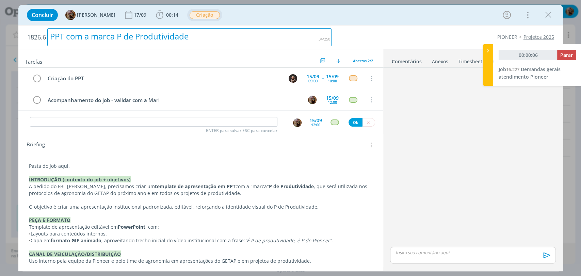
type input "00:00:07"
click at [51, 39] on div "PPT com a marca P de Produtividade" at bounding box center [189, 37] width 285 height 18
drag, startPoint x: 144, startPoint y: 40, endPoint x: 123, endPoint y: 42, distance: 21.5
click at [123, 42] on div "Apresentação PPT com a marca P de Produtividade" at bounding box center [189, 37] width 285 height 18
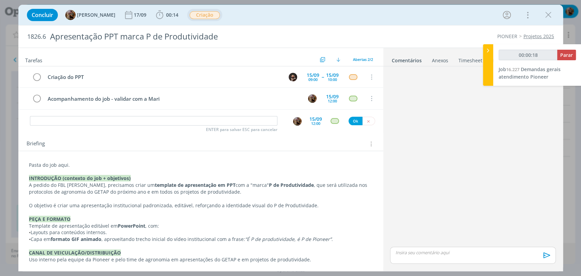
click at [282, 15] on div "Concluir Amanda Rodrigues 17/09 00:14 Iniciar Apontar Data * 12/09/2025 Horas *…" at bounding box center [290, 15] width 534 height 16
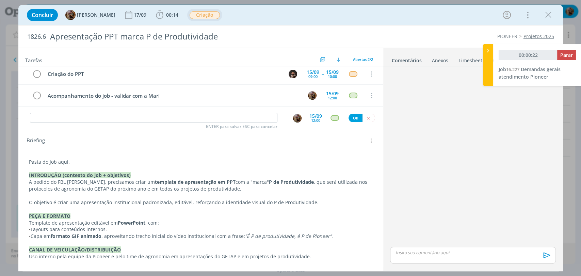
scroll to position [0, 0]
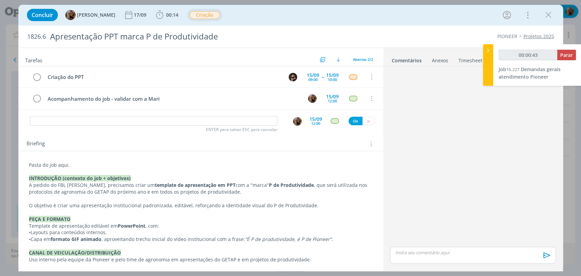
click at [38, 36] on span "1826.6" at bounding box center [36, 36] width 19 height 7
copy span "1826.6"
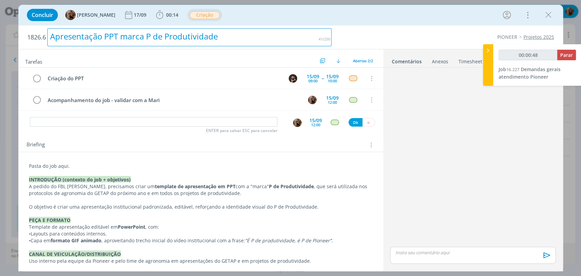
click at [170, 40] on div "Apresentação PPT marca P de Produtividade" at bounding box center [189, 37] width 285 height 18
copy div "Apresentação PPT marca P de Produtividade"
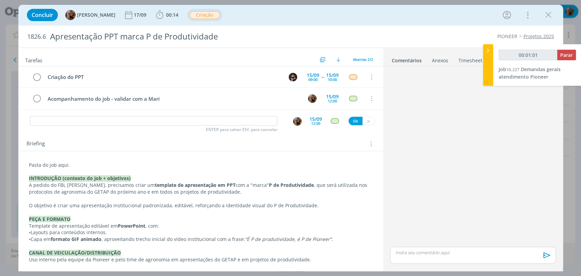
click at [63, 165] on p "Pasta do job aqui." at bounding box center [201, 165] width 344 height 7
click at [63, 165] on p "Pasta do job aqui." at bounding box center [200, 165] width 343 height 7
type input "00:01:02"
click at [69, 260] on icon "dialog" at bounding box center [70, 261] width 2 height 2
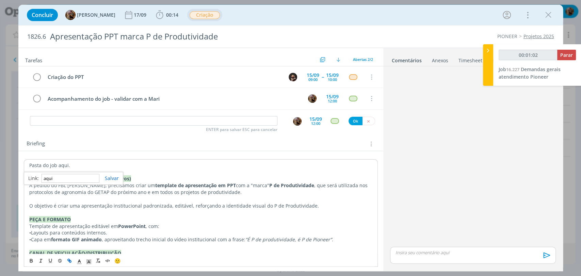
paste input "https://sobeae.sharepoint.com/:f:/s/SOBEAE/Ev64jUvNq55LgH8aN1AAIdYBRYDNmHu0D812…"
type input "https://sobeae.sharepoint.com/:f:/s/SOBEAE/Ev64jUvNq55LgH8aN1AAIdYBRYDNmHu0D812…"
click at [132, 191] on p "A pedido do FBL Fernando, precisamos criar um template de apresentação em PPT c…" at bounding box center [200, 189] width 343 height 14
click at [182, 119] on input "dialog" at bounding box center [153, 121] width 247 height 10
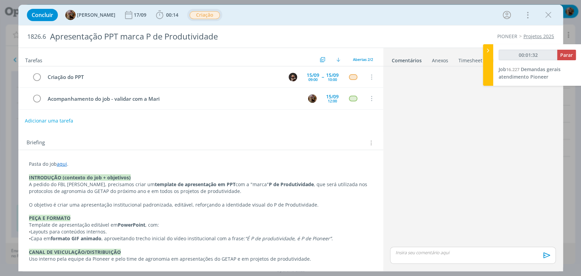
type input "00:01:33"
click at [489, 56] on div at bounding box center [488, 65] width 10 height 42
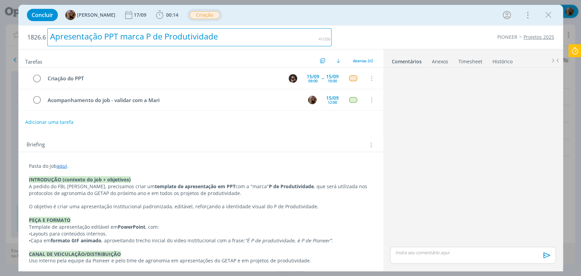
click at [159, 37] on div "Apresentação PPT marca P de Produtividade" at bounding box center [189, 37] width 285 height 18
copy div "Apresentação PPT marca P de Produtividade"
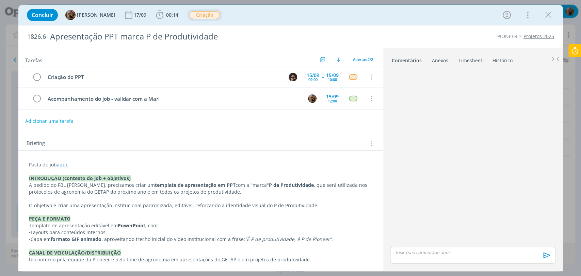
click at [362, 16] on div "Concluir Amanda Rodrigues 17/09 00:14 Iniciar Apontar Data * 12/09/2025 Horas *…" at bounding box center [290, 15] width 534 height 16
click at [550, 14] on icon "dialog" at bounding box center [548, 15] width 10 height 10
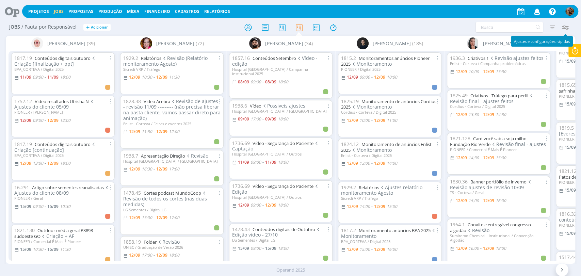
click at [567, 26] on icon "button" at bounding box center [565, 27] width 12 height 12
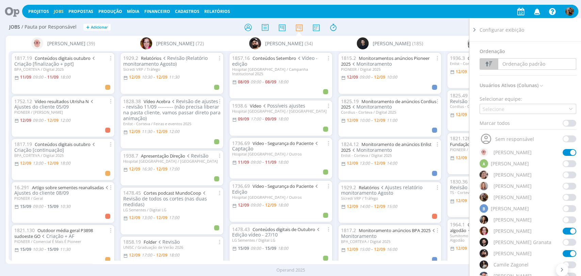
click at [566, 229] on span at bounding box center [570, 231] width 14 height 7
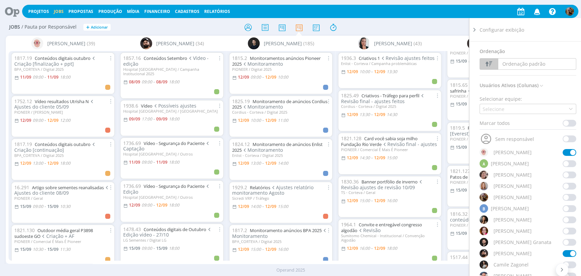
click at [445, 20] on div "Jobs / Pauta por Responsável + Adicionar Filtrar Filtrar [GEOGRAPHIC_DATA] Tipo…" at bounding box center [290, 27] width 569 height 17
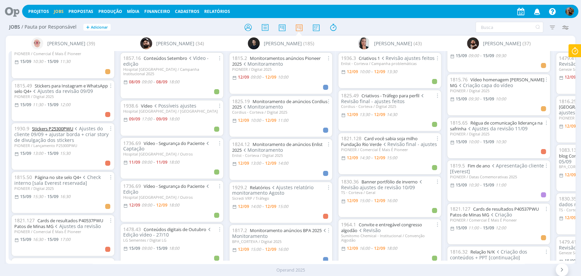
scroll to position [189, 0]
drag, startPoint x: 70, startPoint y: 172, endPoint x: 519, endPoint y: 201, distance: 449.1
click at [519, 206] on link "Cards de resultados P40537PWU Patos de Minas MG" at bounding box center [494, 212] width 89 height 12
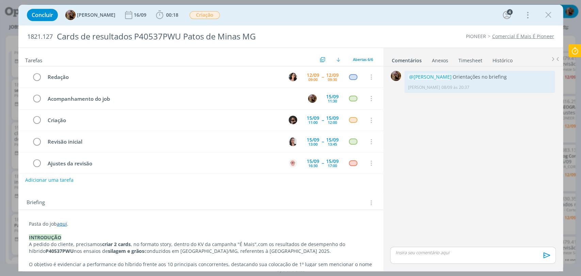
scroll to position [21, 0]
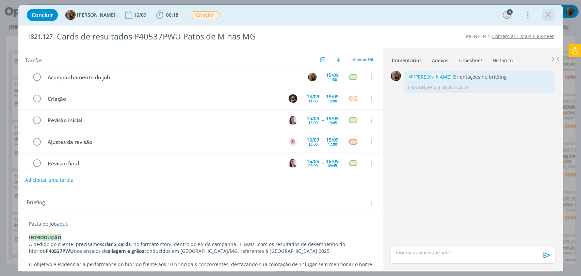
click at [545, 16] on icon "dialog" at bounding box center [548, 15] width 10 height 10
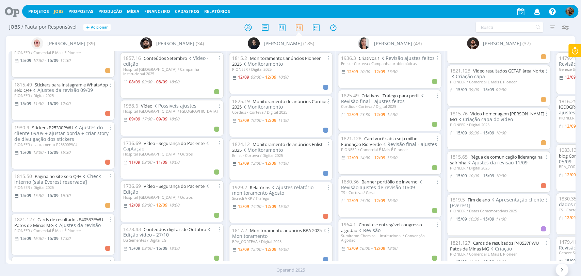
scroll to position [76, 0]
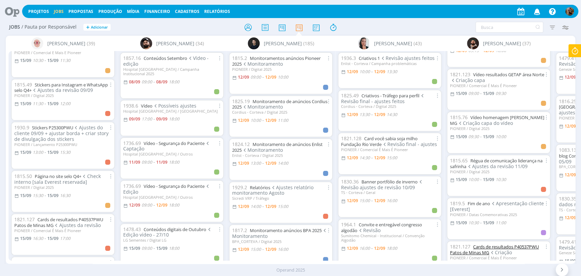
click at [504, 244] on link "Cards de resultados P40537PWU Patos de Minas MG" at bounding box center [494, 250] width 89 height 12
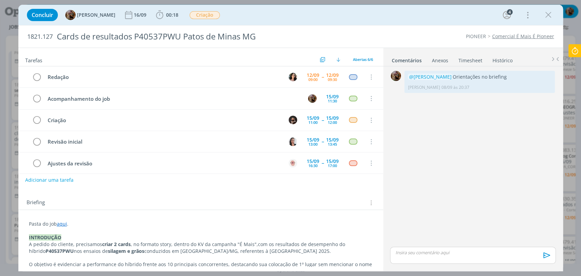
scroll to position [21, 0]
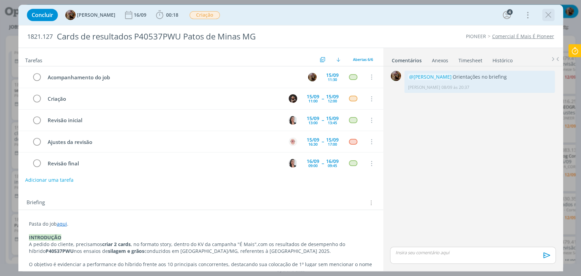
click at [549, 15] on icon "dialog" at bounding box center [548, 15] width 10 height 10
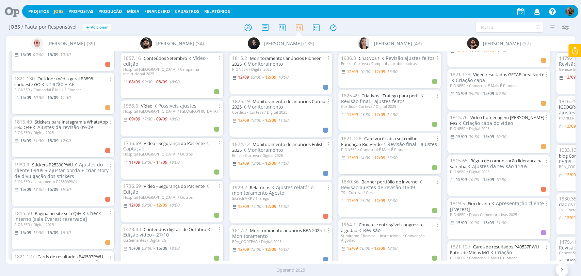
scroll to position [151, 0]
click at [485, 71] on link "Vídeo resultados GETAP área Norte" at bounding box center [508, 74] width 71 height 6
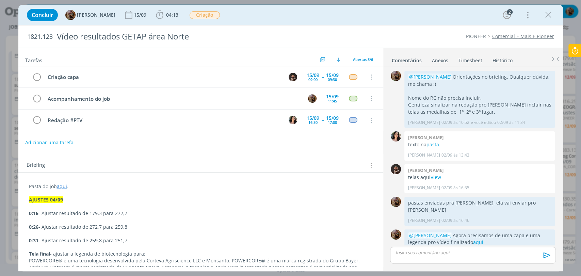
scroll to position [66, 0]
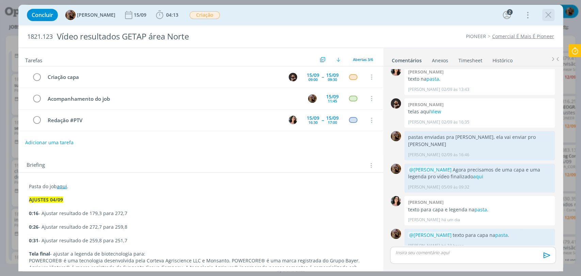
click at [545, 18] on icon "dialog" at bounding box center [548, 15] width 10 height 10
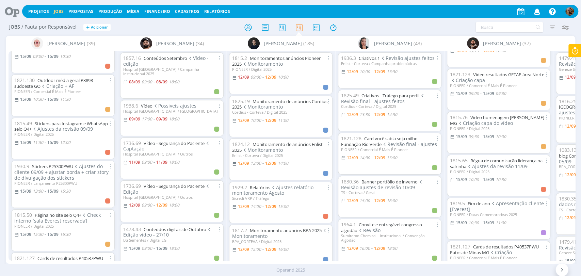
scroll to position [151, 0]
click at [71, 162] on link "Stickers P25300PWU" at bounding box center [52, 165] width 41 height 6
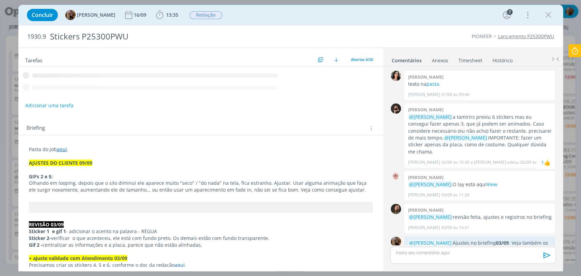
scroll to position [685, 0]
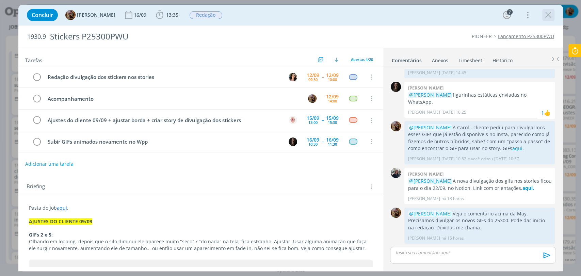
click at [550, 17] on icon "dialog" at bounding box center [548, 15] width 10 height 10
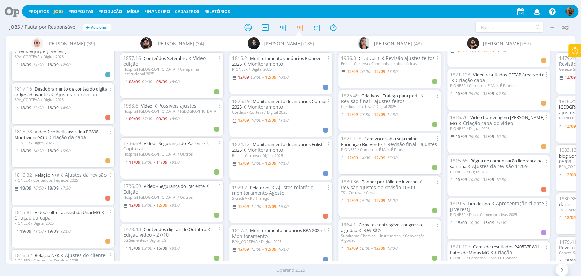
scroll to position [983, 0]
click at [360, 28] on div at bounding box center [291, 27] width 190 height 12
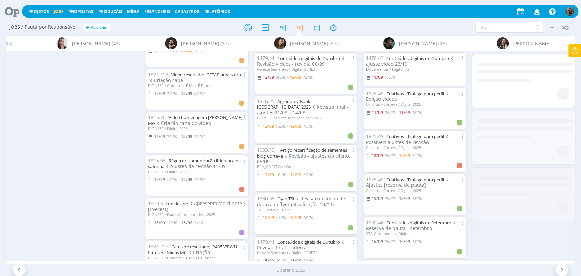
scroll to position [0, 449]
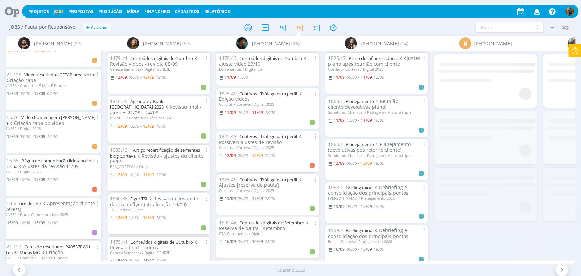
click at [566, 25] on icon "button" at bounding box center [565, 27] width 12 height 12
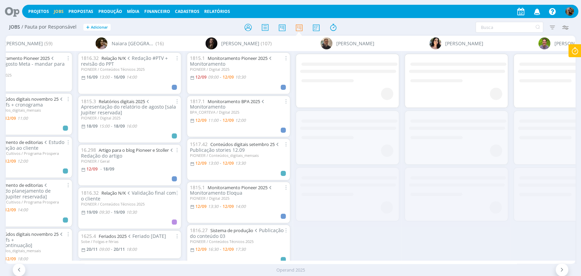
scroll to position [0, 1196]
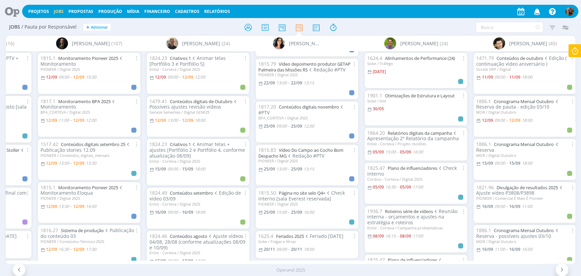
scroll to position [1395, 0]
